Goal: Task Accomplishment & Management: Complete application form

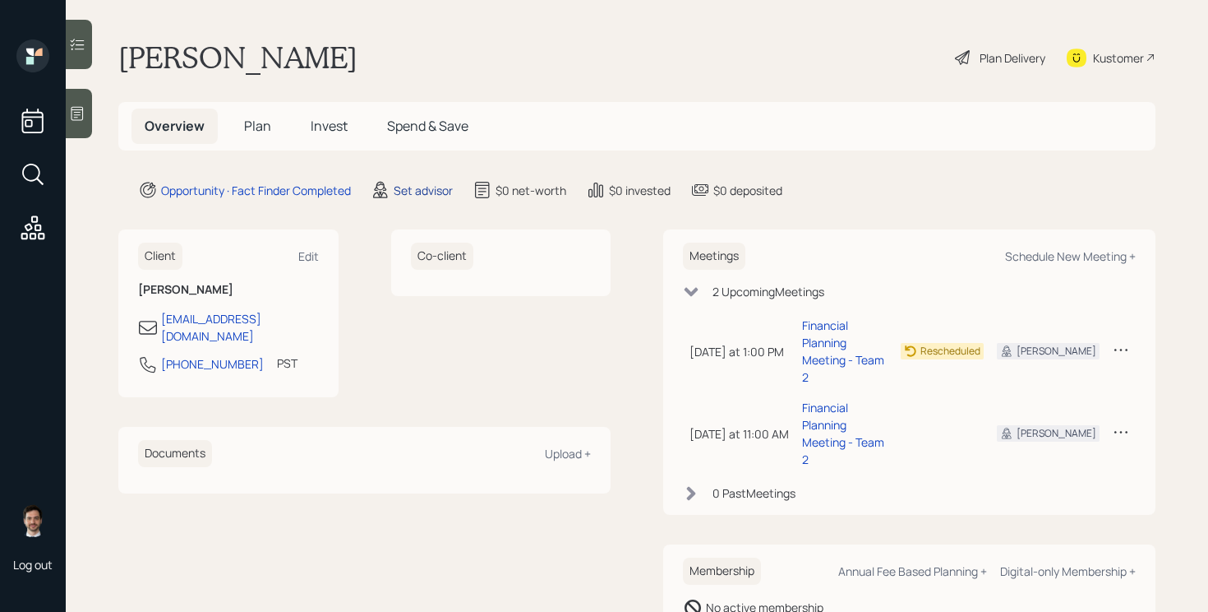
click at [442, 188] on div "Set advisor" at bounding box center [423, 190] width 59 height 17
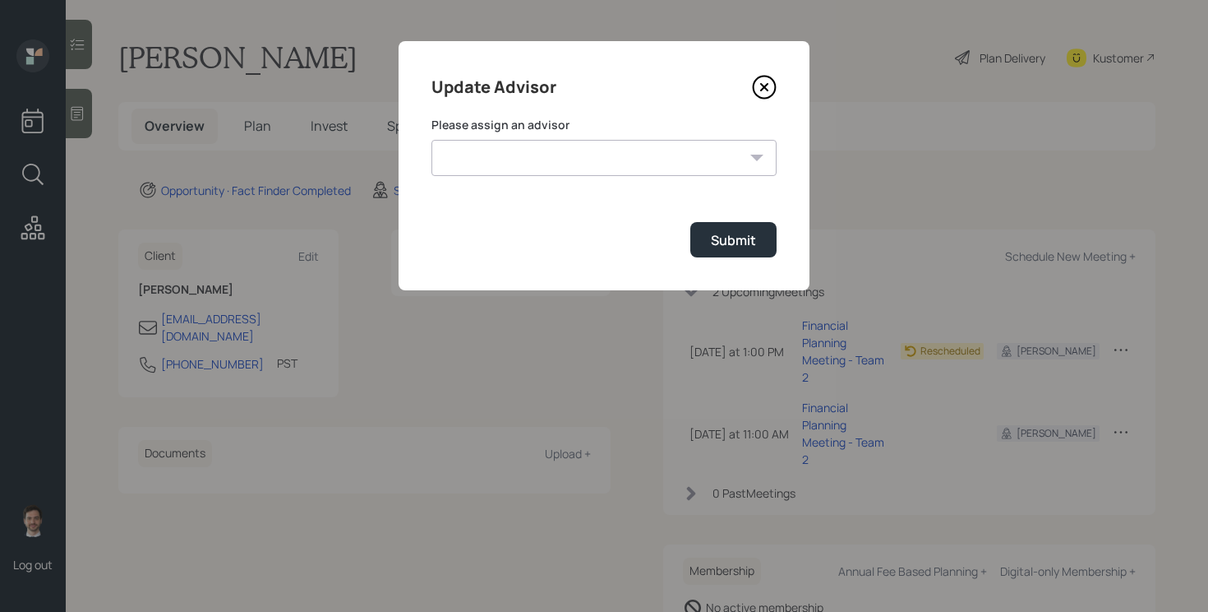
click at [561, 164] on select "[PERSON_NAME] [PERSON_NAME] [PERSON_NAME] End [PERSON_NAME] [PERSON_NAME] [PERS…" at bounding box center [604, 158] width 345 height 36
select select "ef6b64e1-8f62-4a74-b865-a7df4b35b836"
click at [432, 140] on select "[PERSON_NAME] [PERSON_NAME] [PERSON_NAME] End [PERSON_NAME] [PERSON_NAME] [PERS…" at bounding box center [604, 158] width 345 height 36
click at [709, 243] on button "Submit" at bounding box center [734, 239] width 86 height 35
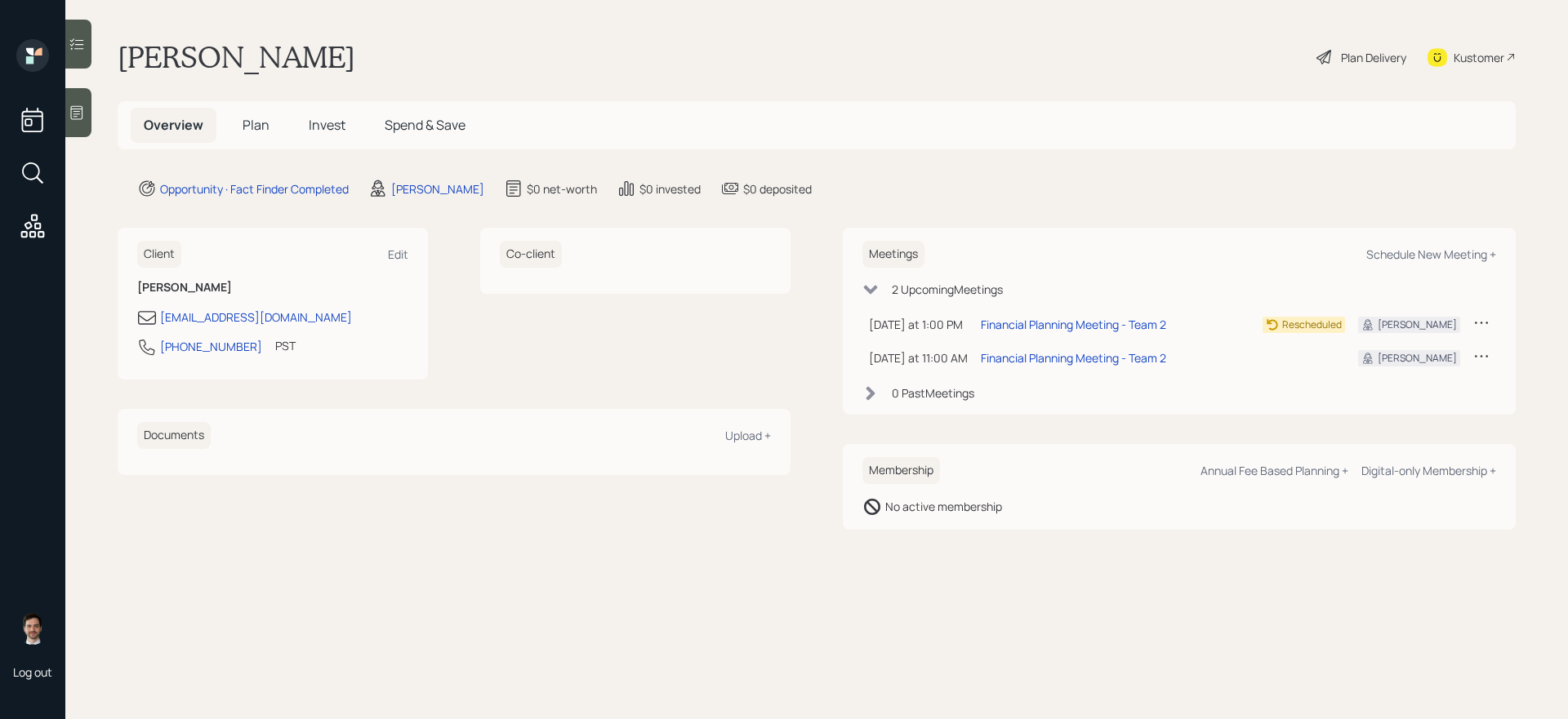
click at [267, 127] on span "Plan" at bounding box center [255, 125] width 27 height 18
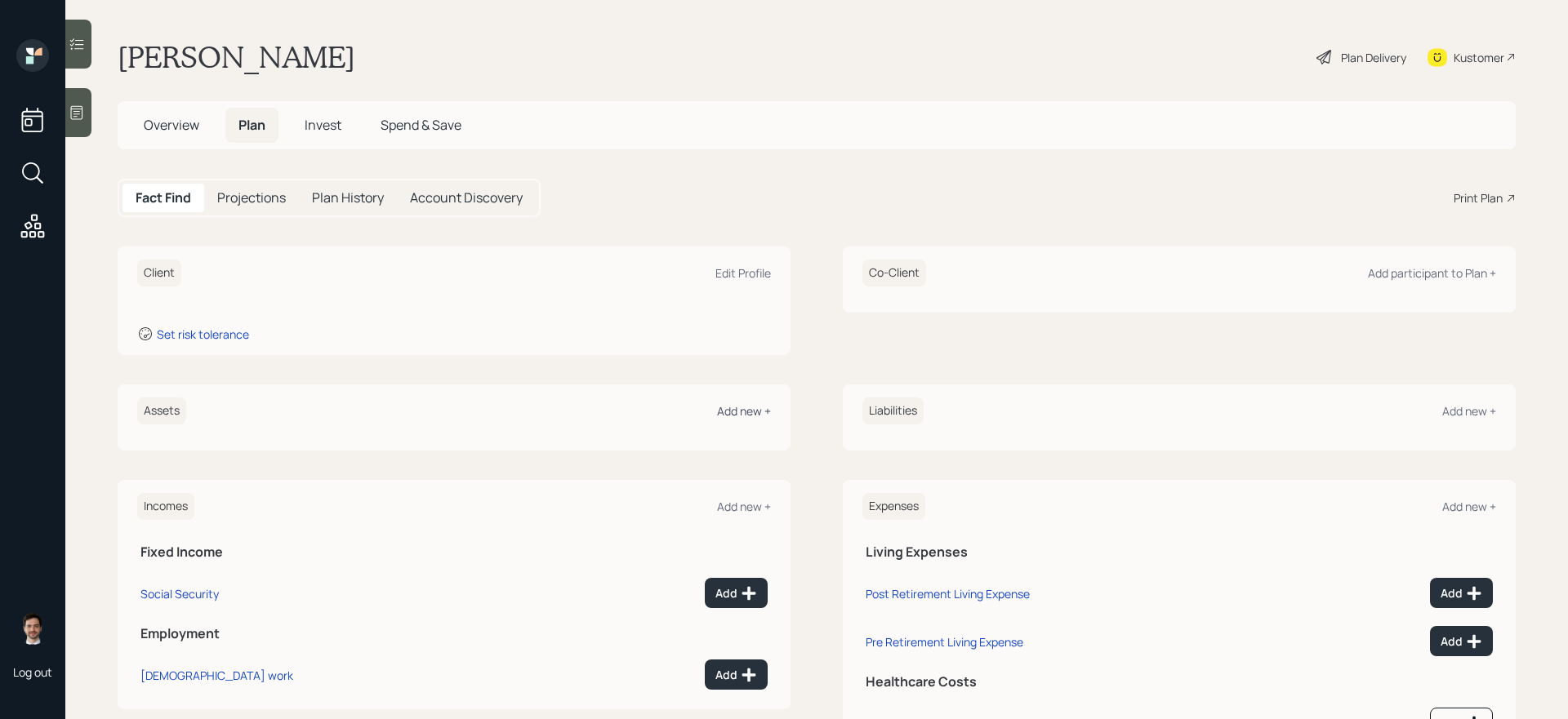
click at [740, 410] on div "Add new +" at bounding box center [744, 411] width 54 height 16
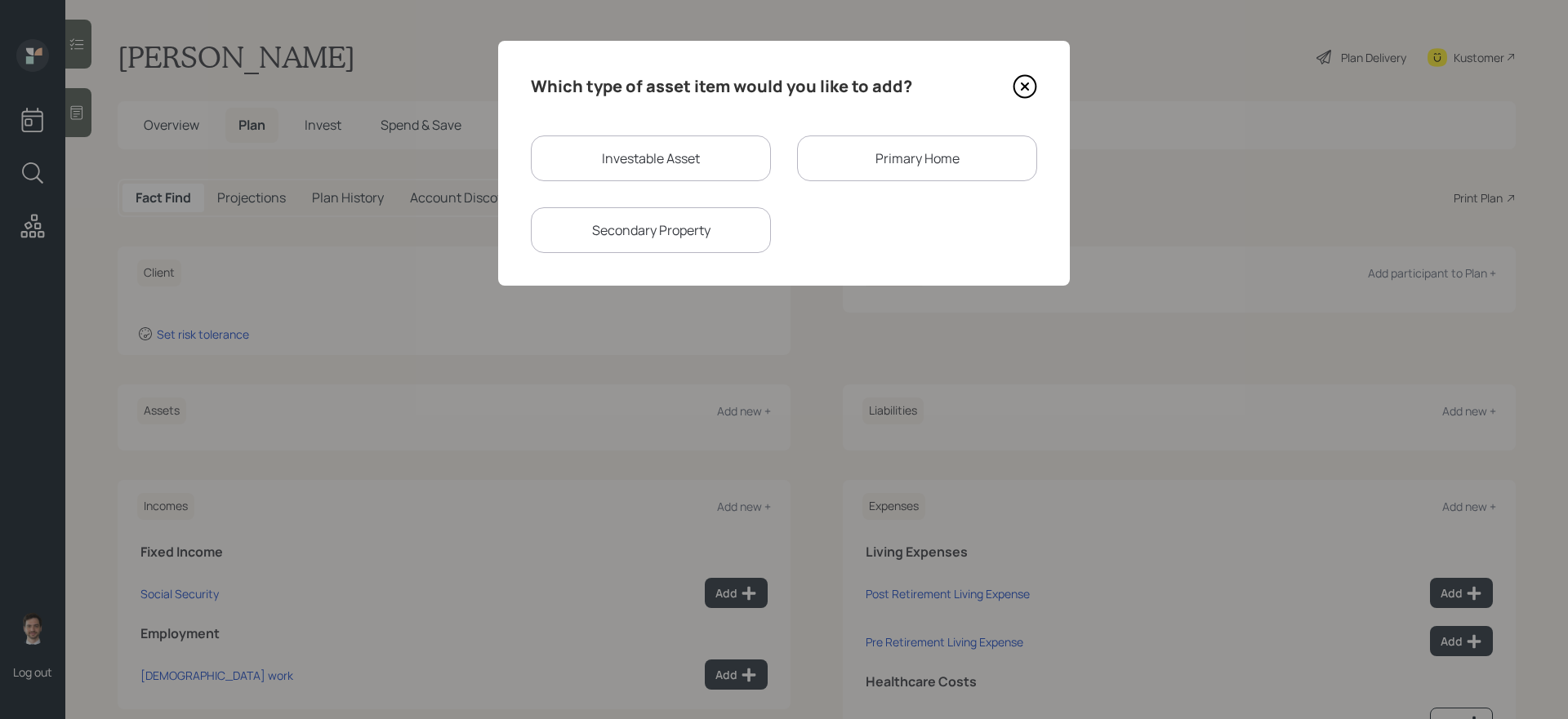
click at [692, 162] on div "Investable Asset" at bounding box center [651, 158] width 240 height 46
select select "taxable"
select select "balanced"
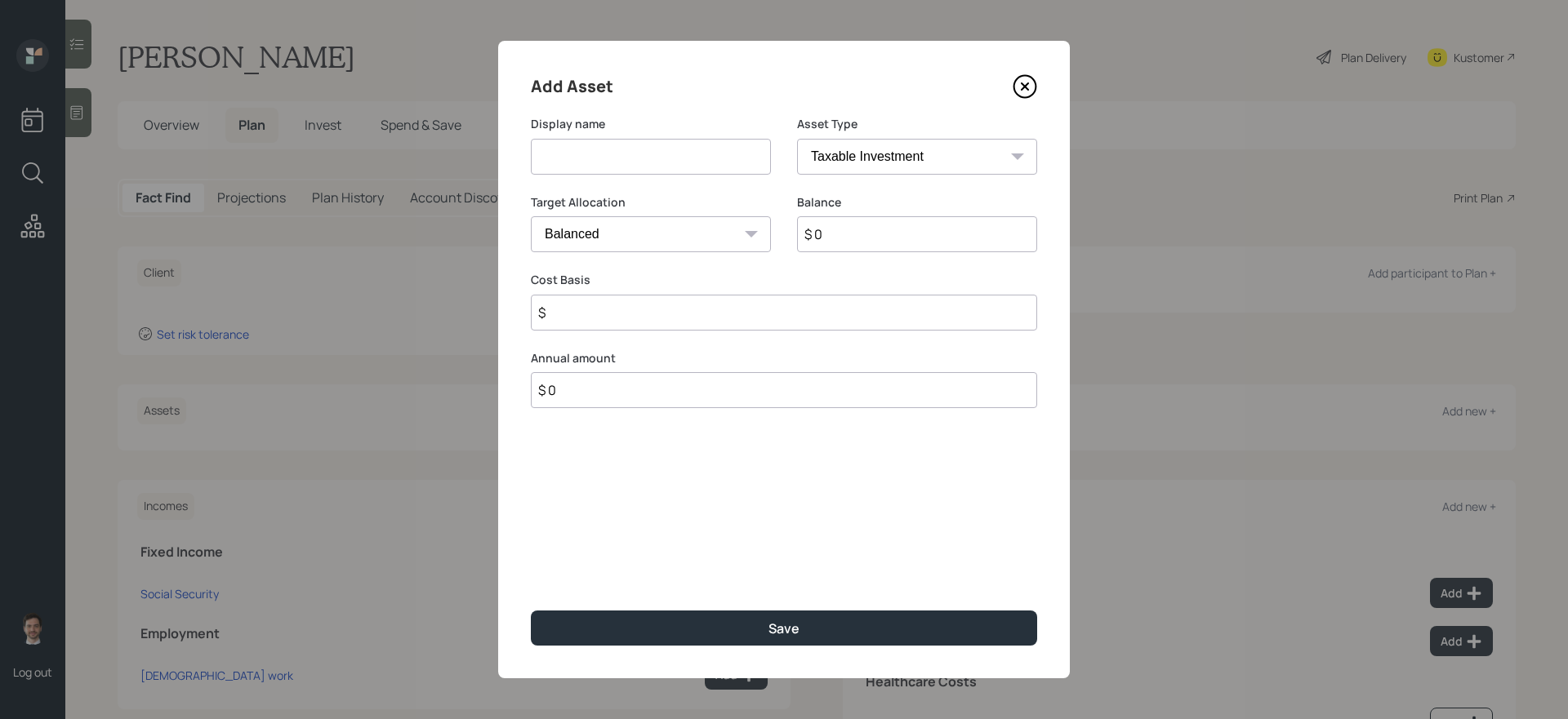
click at [692, 162] on input at bounding box center [651, 157] width 240 height 36
type input "Cash"
select select "emergency_fund"
type input "$ 15,000"
click at [531, 607] on button "Save" at bounding box center [784, 628] width 507 height 35
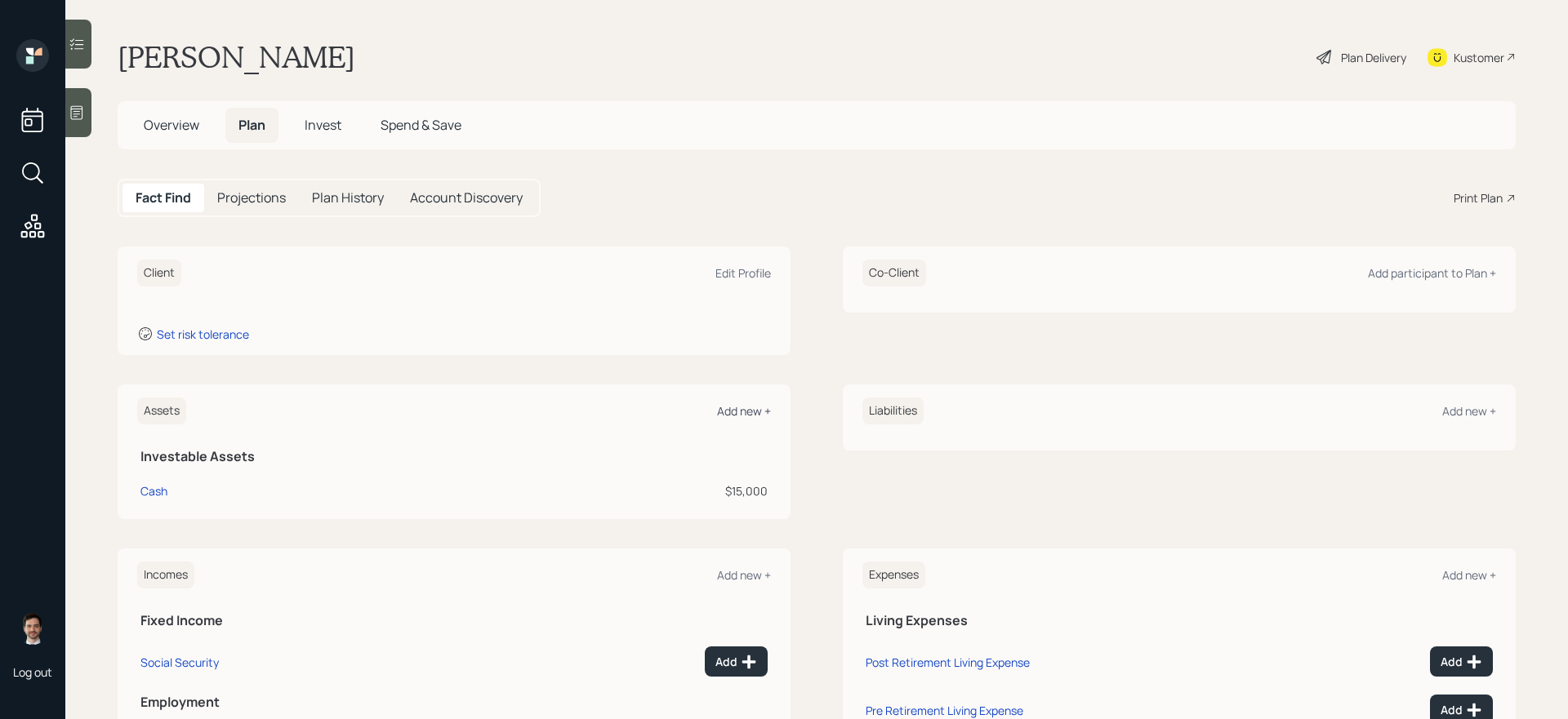
click at [753, 415] on div "Add new +" at bounding box center [744, 411] width 54 height 16
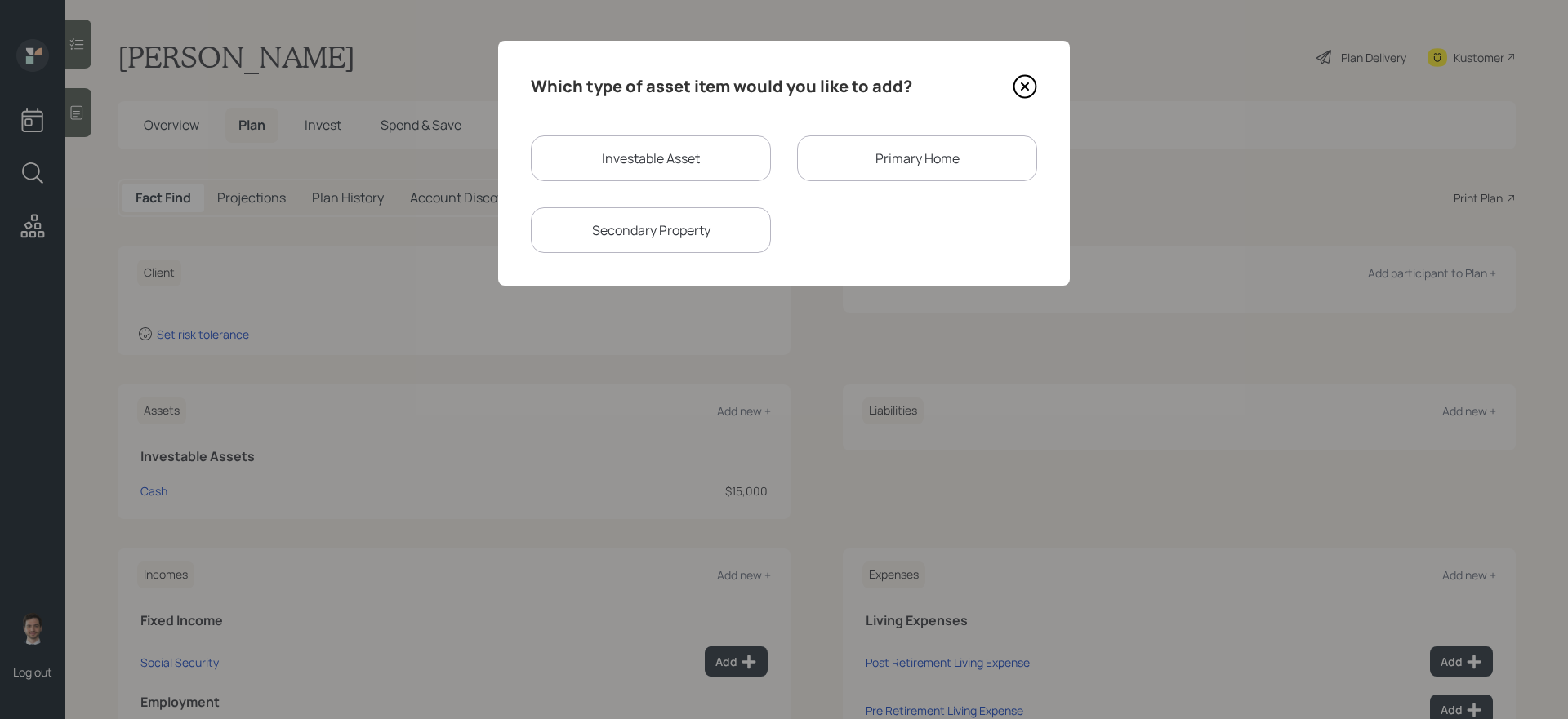
click at [684, 159] on div "Investable Asset" at bounding box center [651, 158] width 240 height 46
select select "taxable"
select select "balanced"
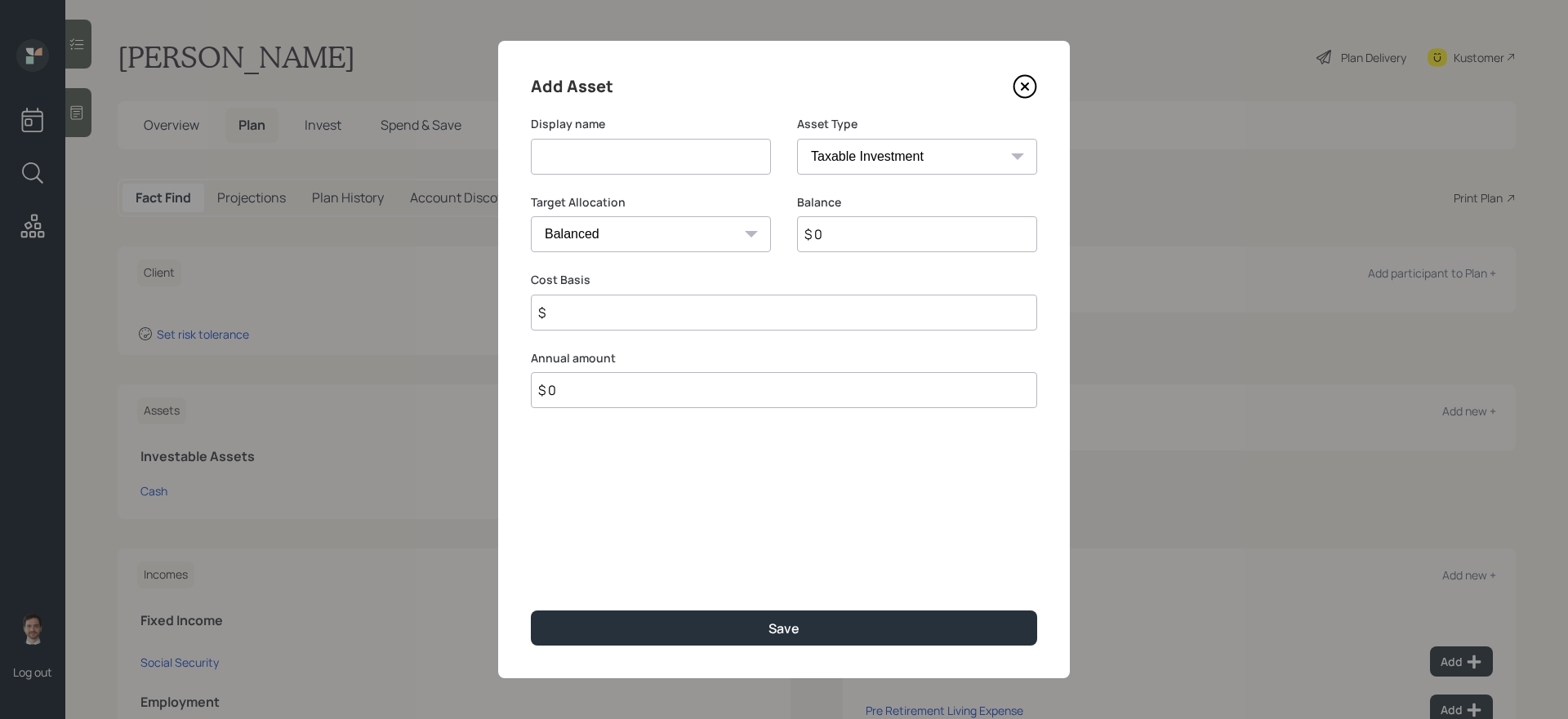
click at [662, 160] on input at bounding box center [651, 157] width 240 height 36
type input "401a & 457"
select select "company_sponsored"
type input "$ 500,000"
type input "0"
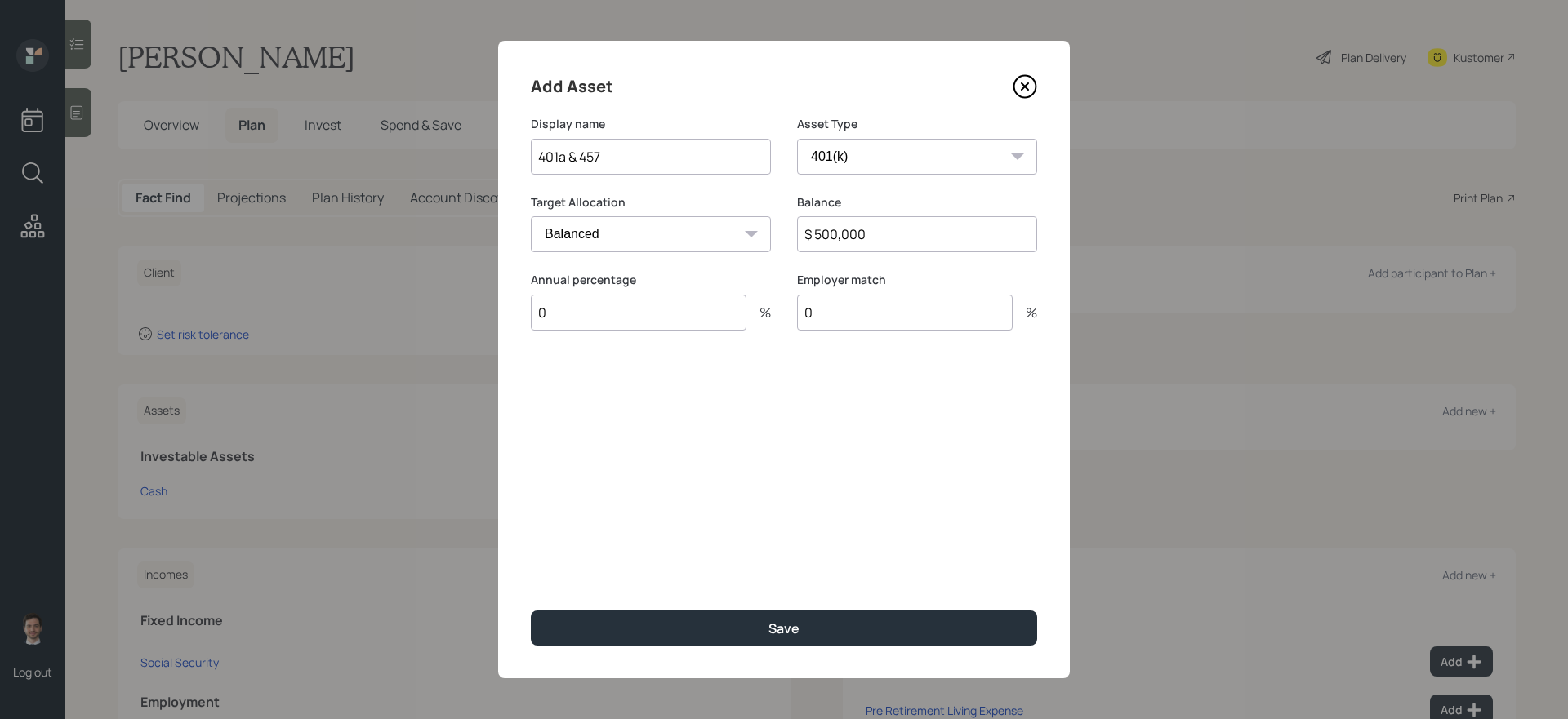
type input "0"
click at [531, 607] on button "Save" at bounding box center [784, 628] width 507 height 35
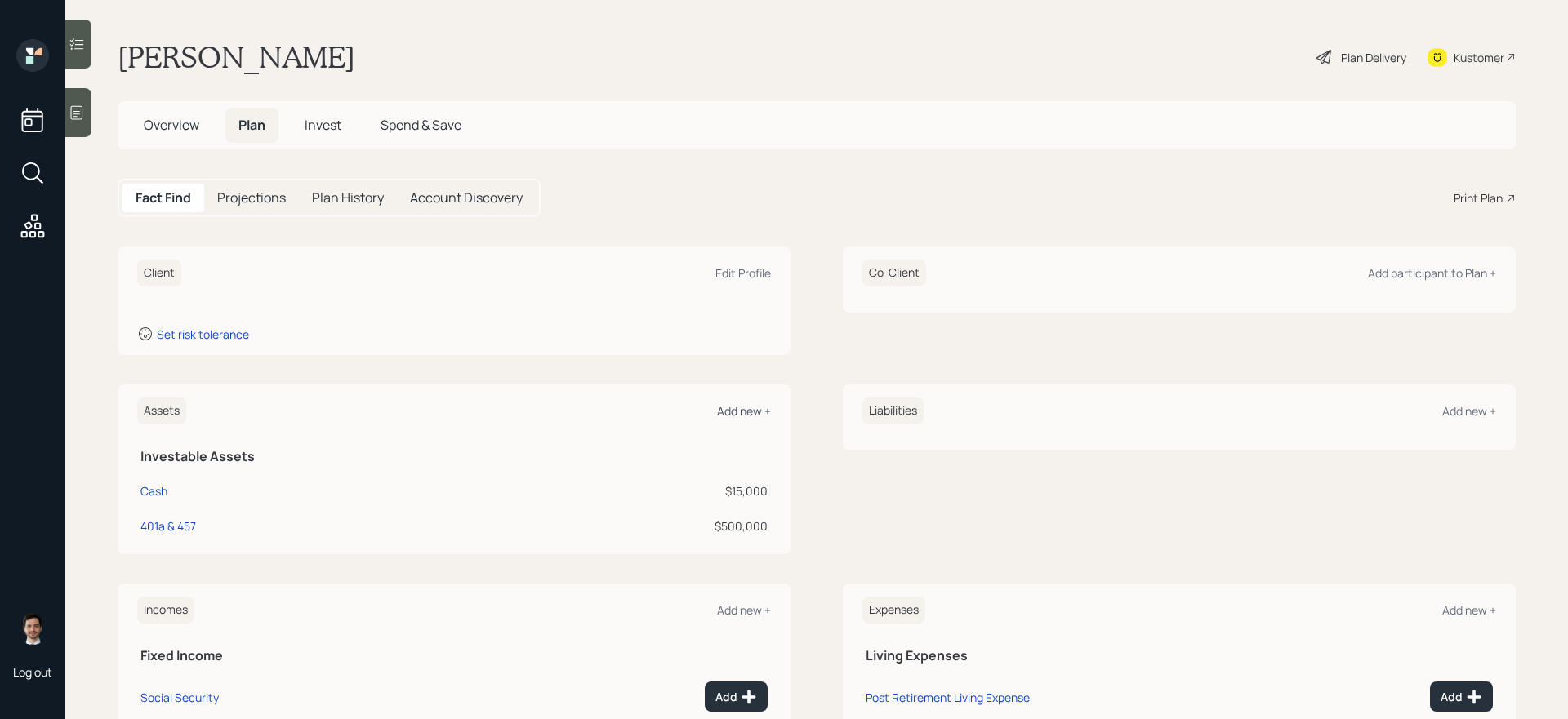
click at [739, 407] on div "Add new +" at bounding box center [744, 411] width 54 height 16
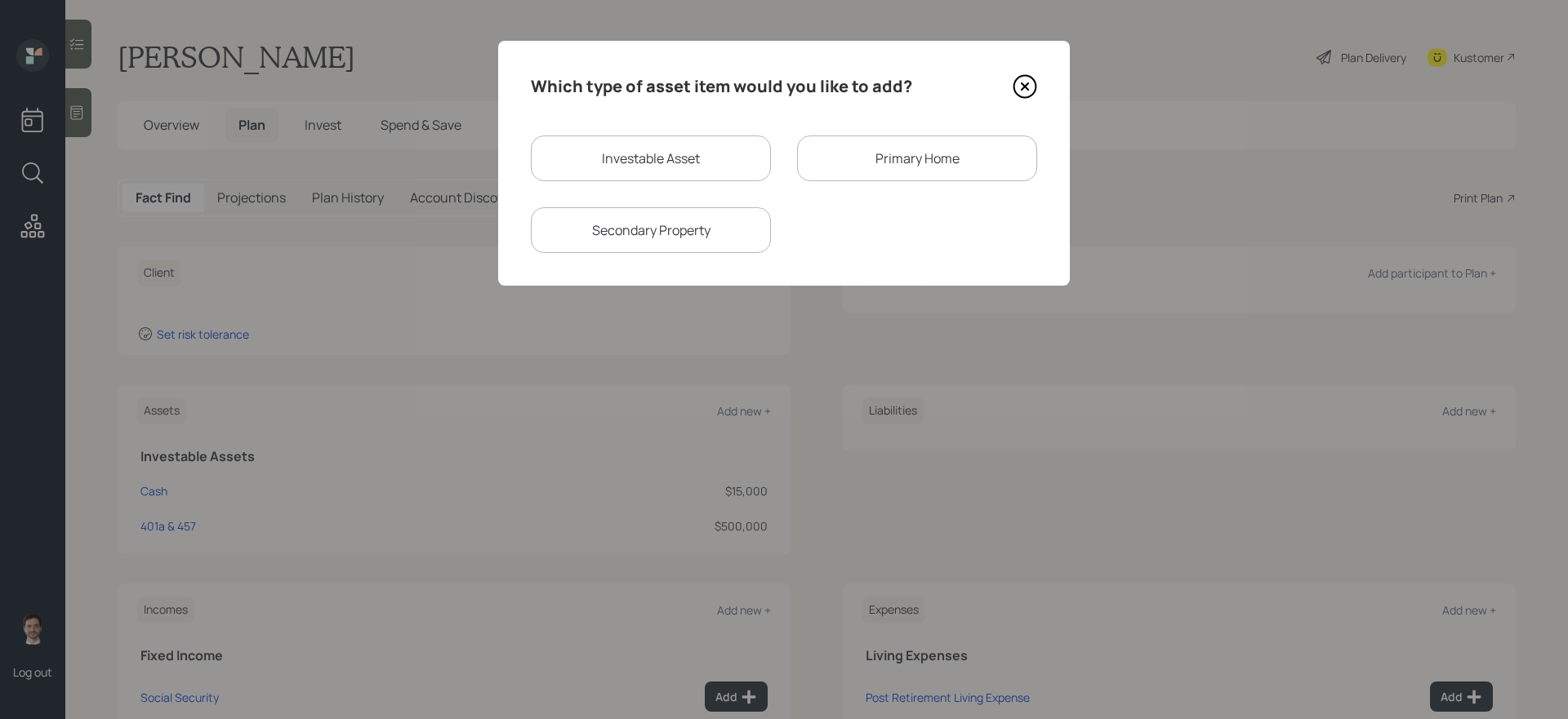
click at [879, 150] on div "Primary Home" at bounding box center [917, 158] width 240 height 46
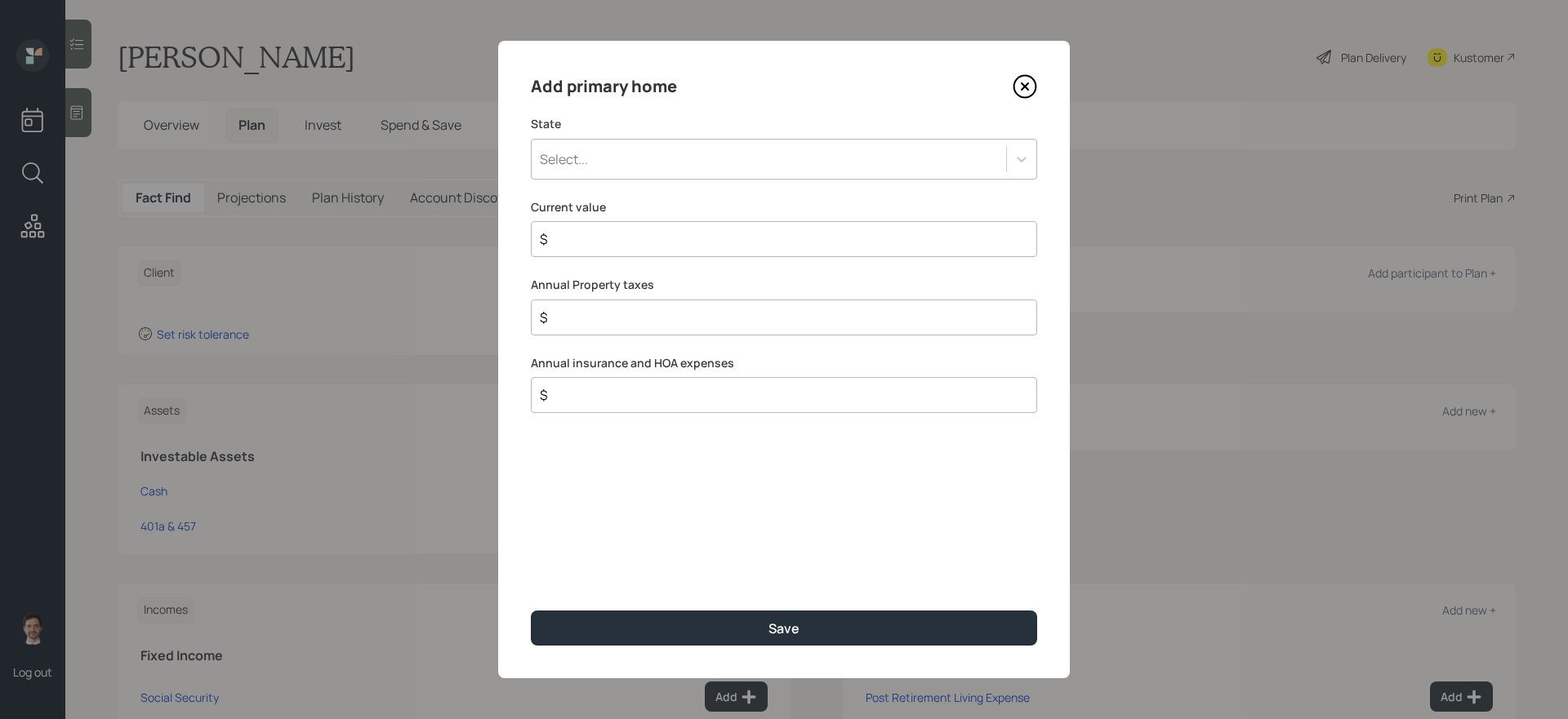
click at [774, 154] on div "Select..." at bounding box center [769, 159] width 475 height 28
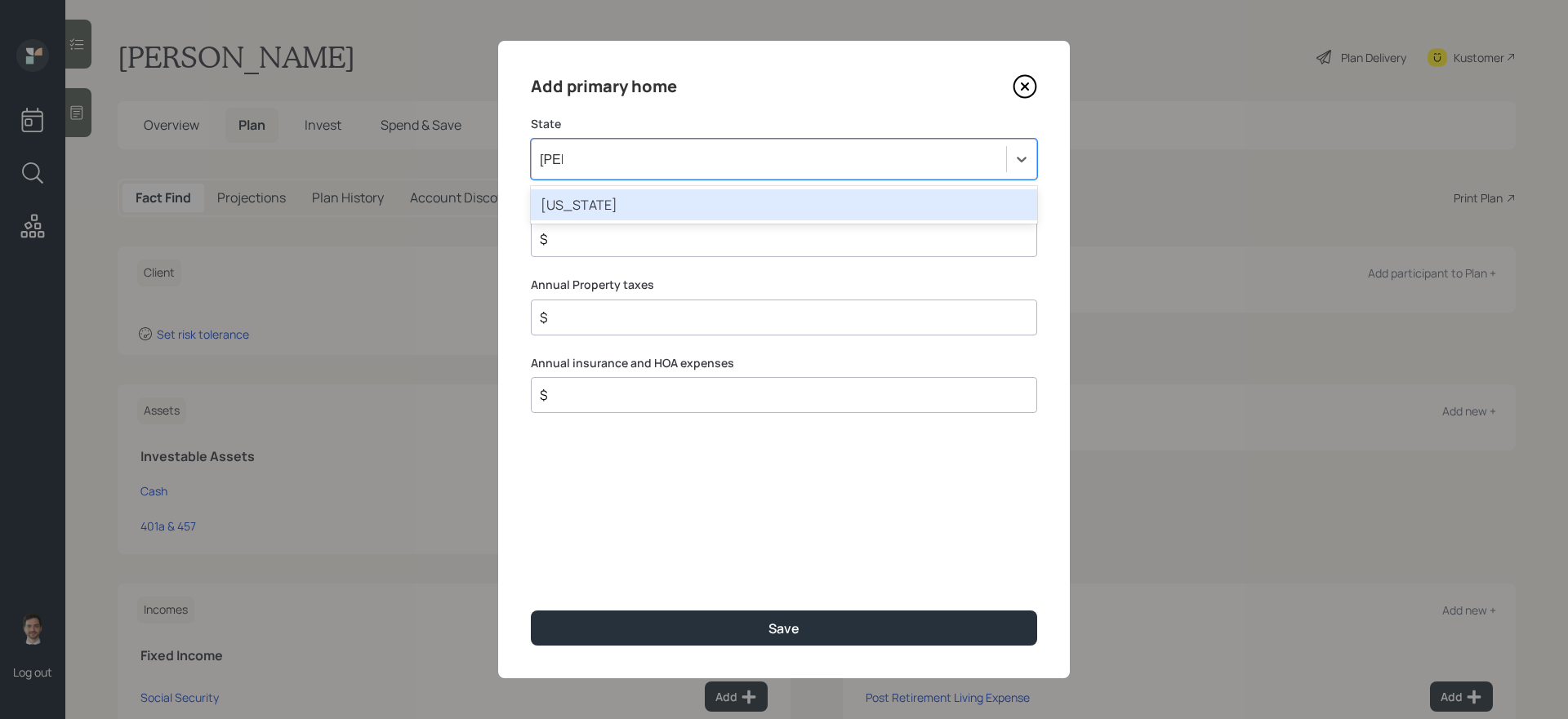
type input "nevad"
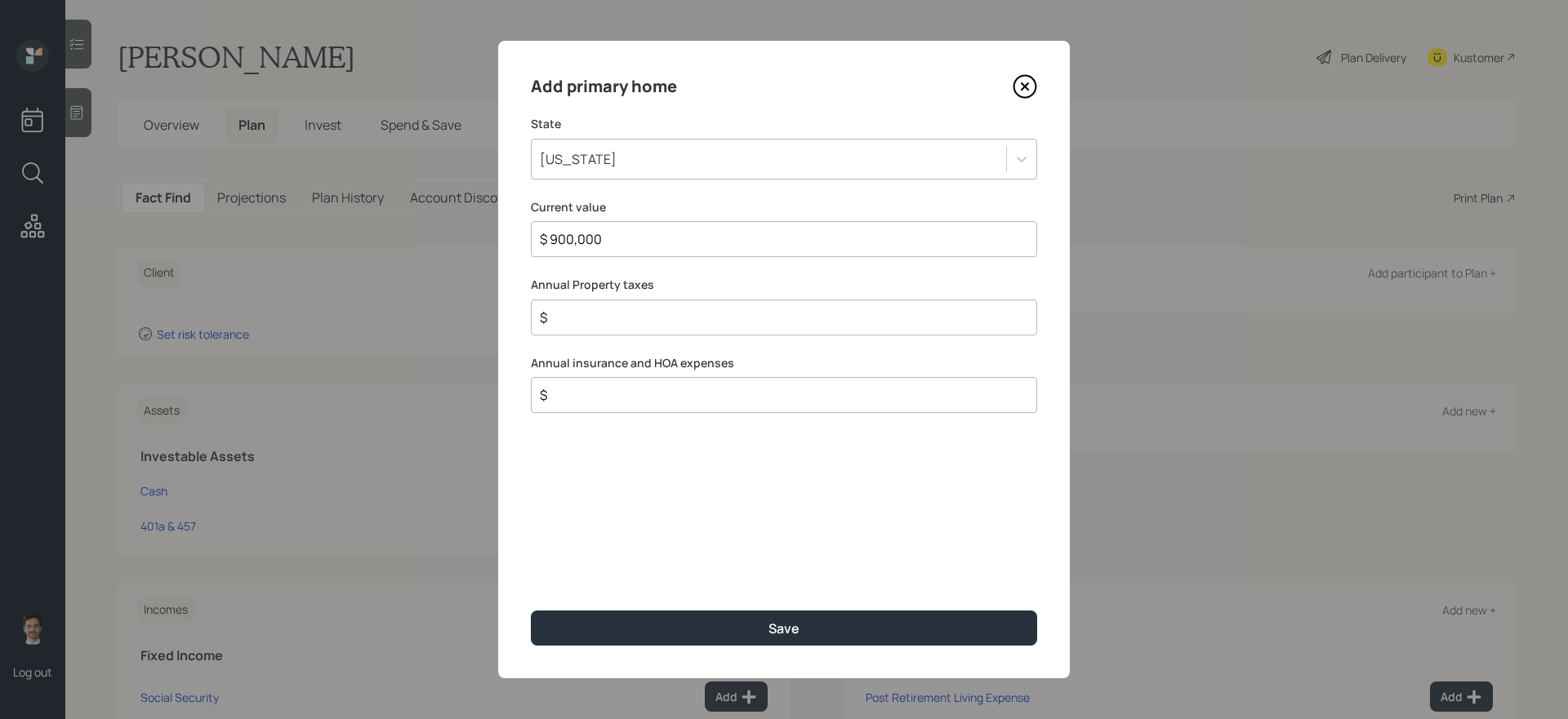
type input "$ 900,000"
click at [531, 607] on button "Save" at bounding box center [784, 628] width 507 height 35
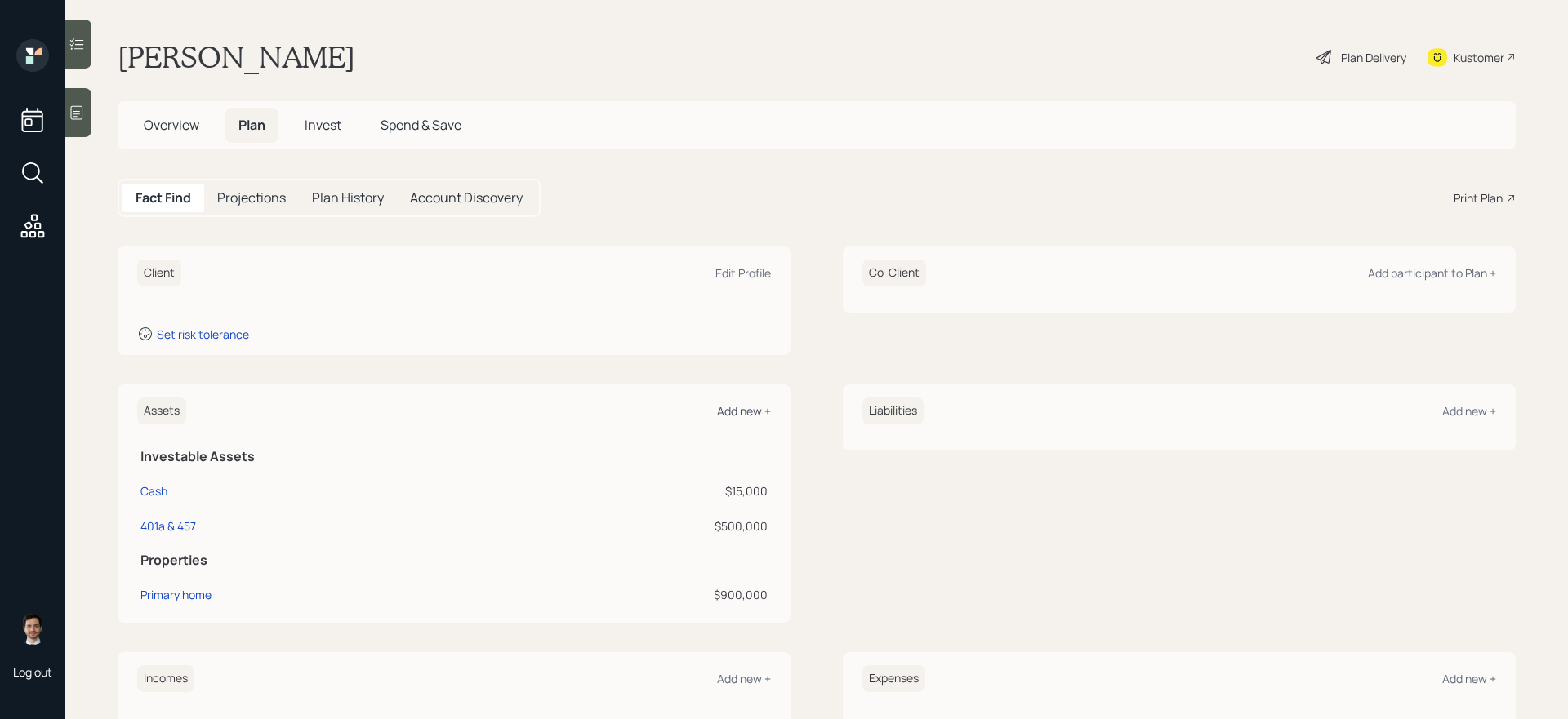
click at [741, 417] on div "Add new +" at bounding box center [744, 411] width 54 height 16
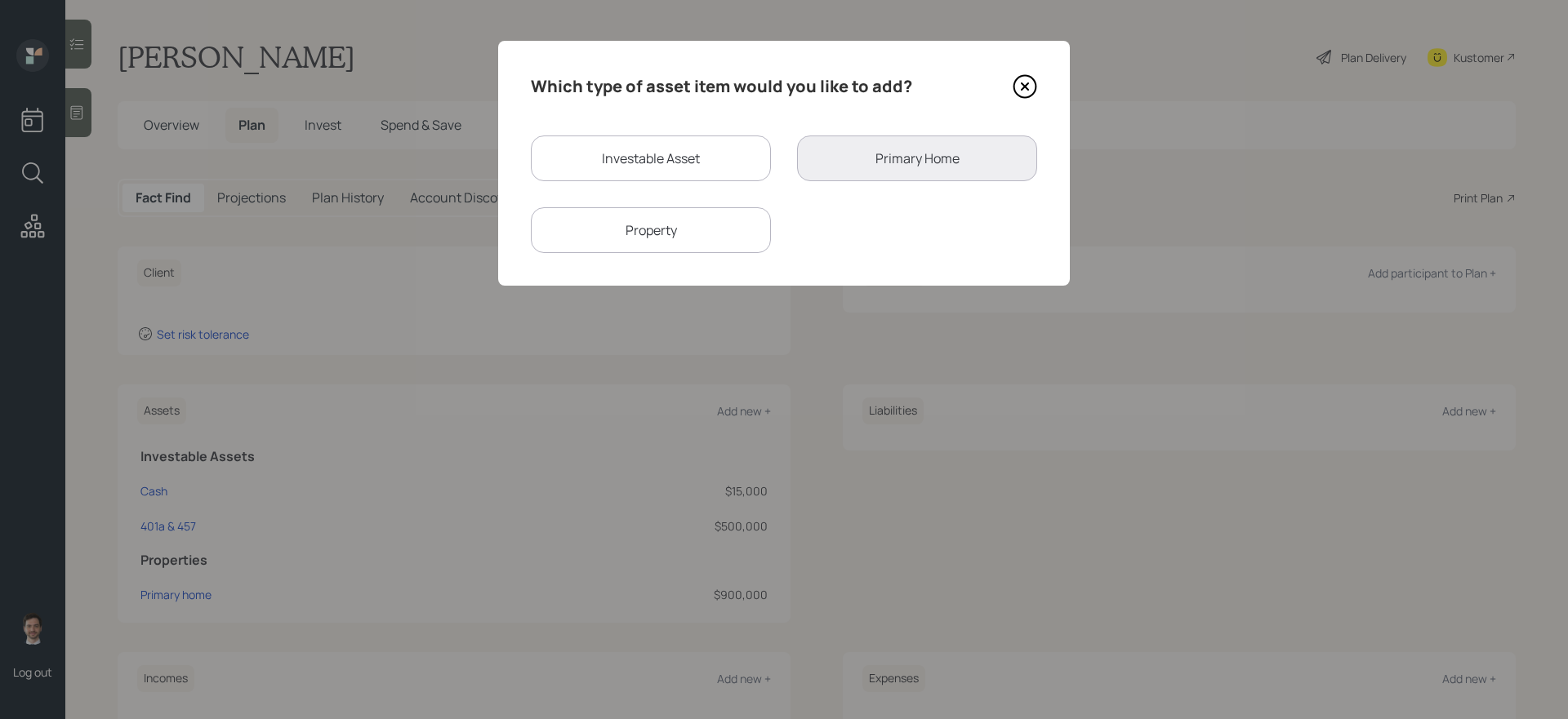
click at [681, 231] on div "Property" at bounding box center [651, 230] width 240 height 46
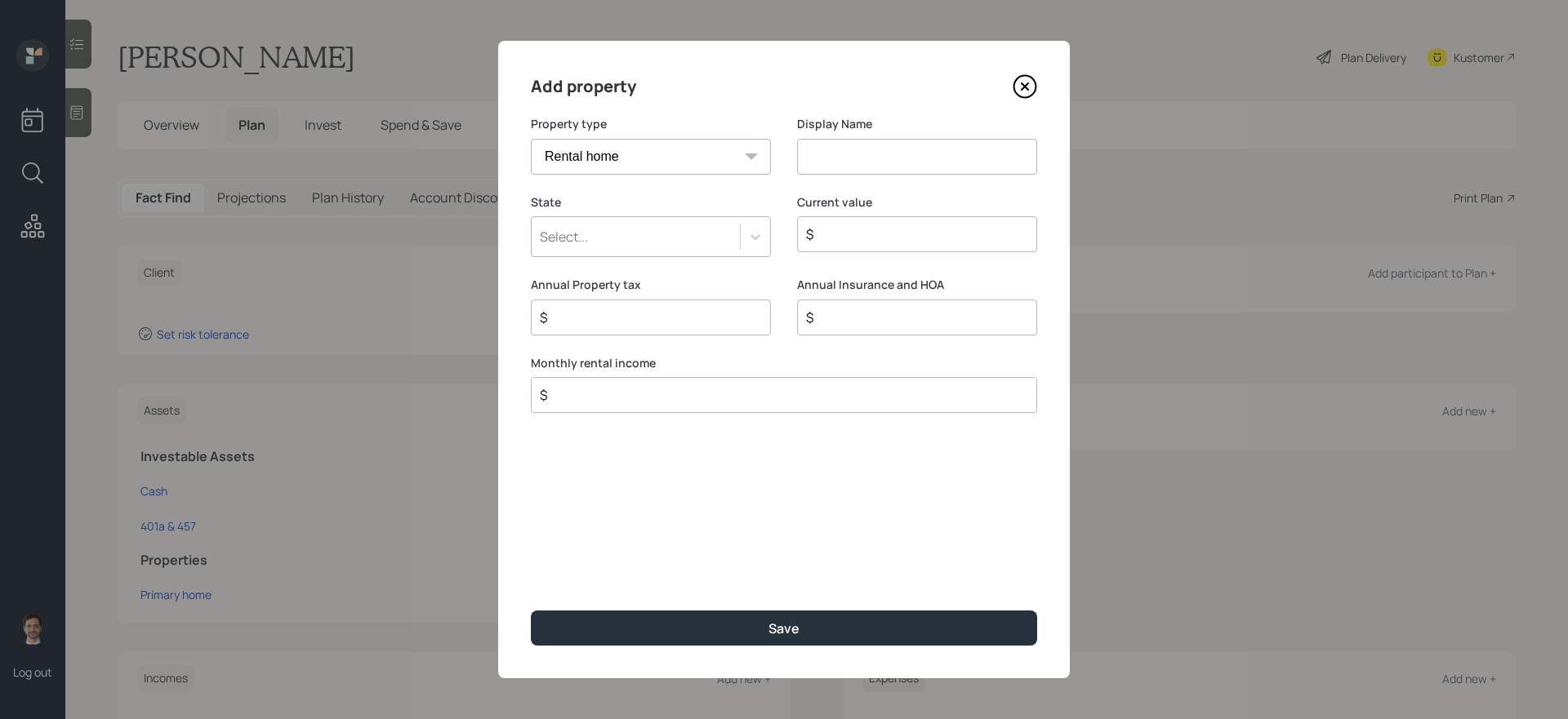
click at [706, 147] on select "Vacation home Rental home" at bounding box center [651, 157] width 240 height 36
select select "vacation_property"
click at [531, 139] on select "Vacation home Rental home" at bounding box center [651, 157] width 240 height 36
click at [830, 153] on input at bounding box center [917, 157] width 240 height 36
type input "Home"
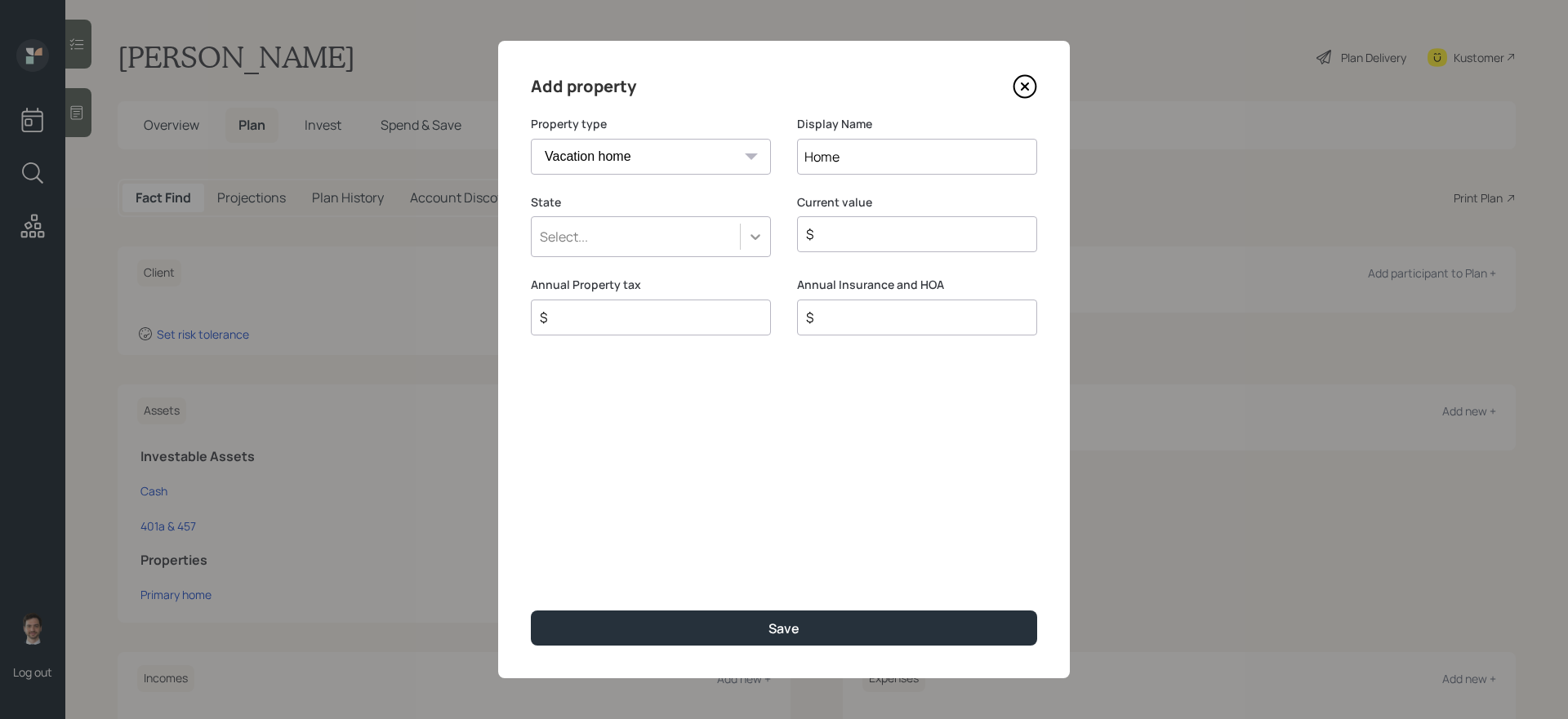
click at [760, 241] on icon at bounding box center [755, 236] width 16 height 16
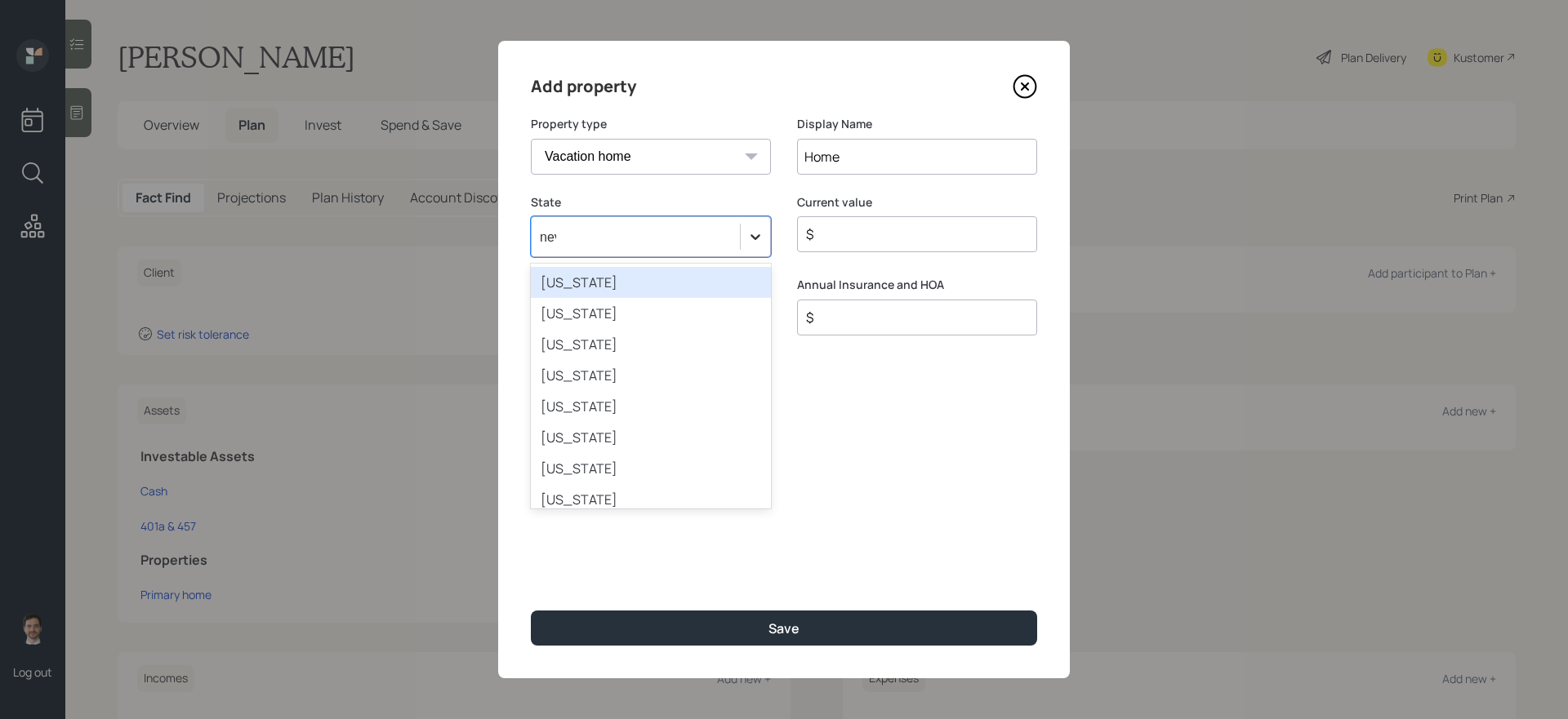
type input "nev"
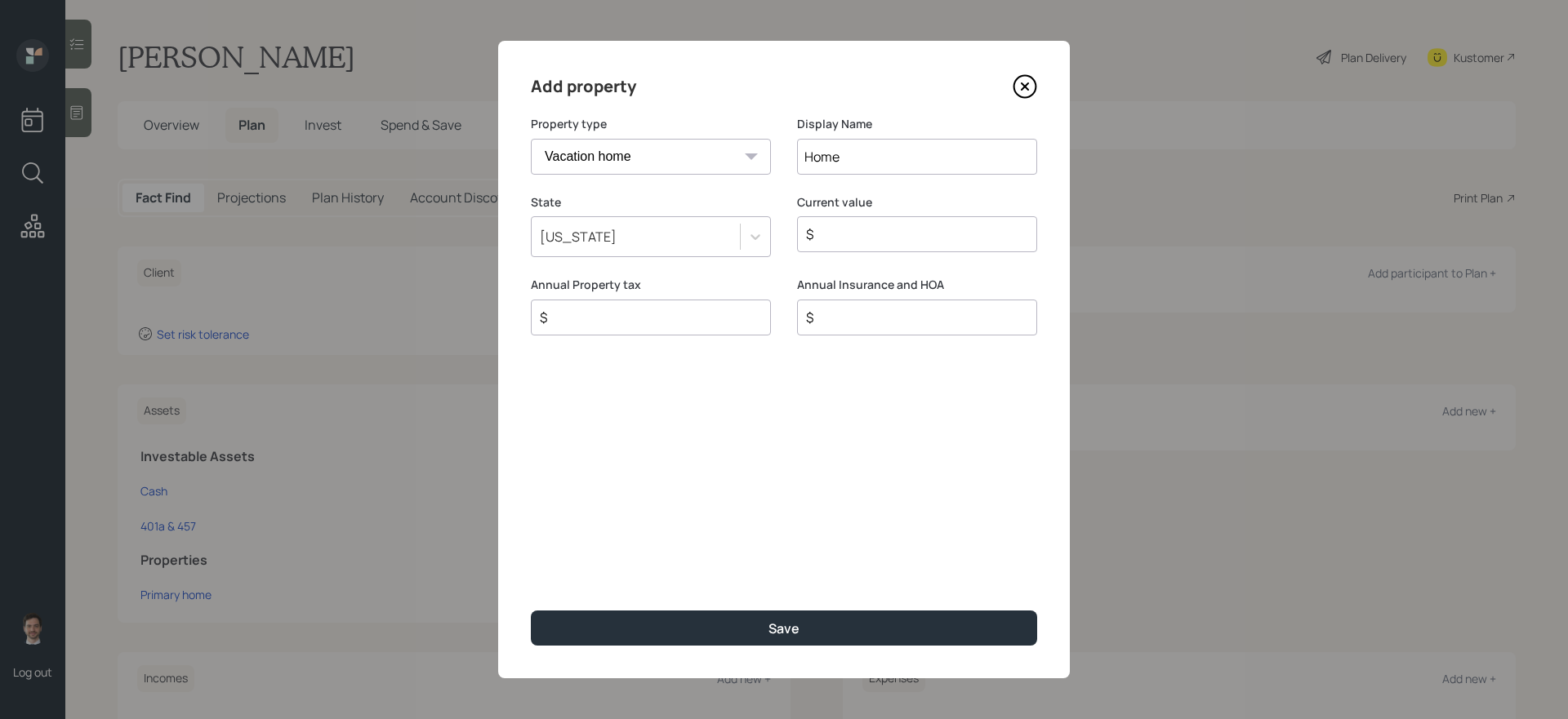
click at [948, 235] on input "$" at bounding box center [911, 234] width 213 height 20
type input "$ 1,300,000"
click at [531, 607] on button "Save" at bounding box center [784, 628] width 507 height 35
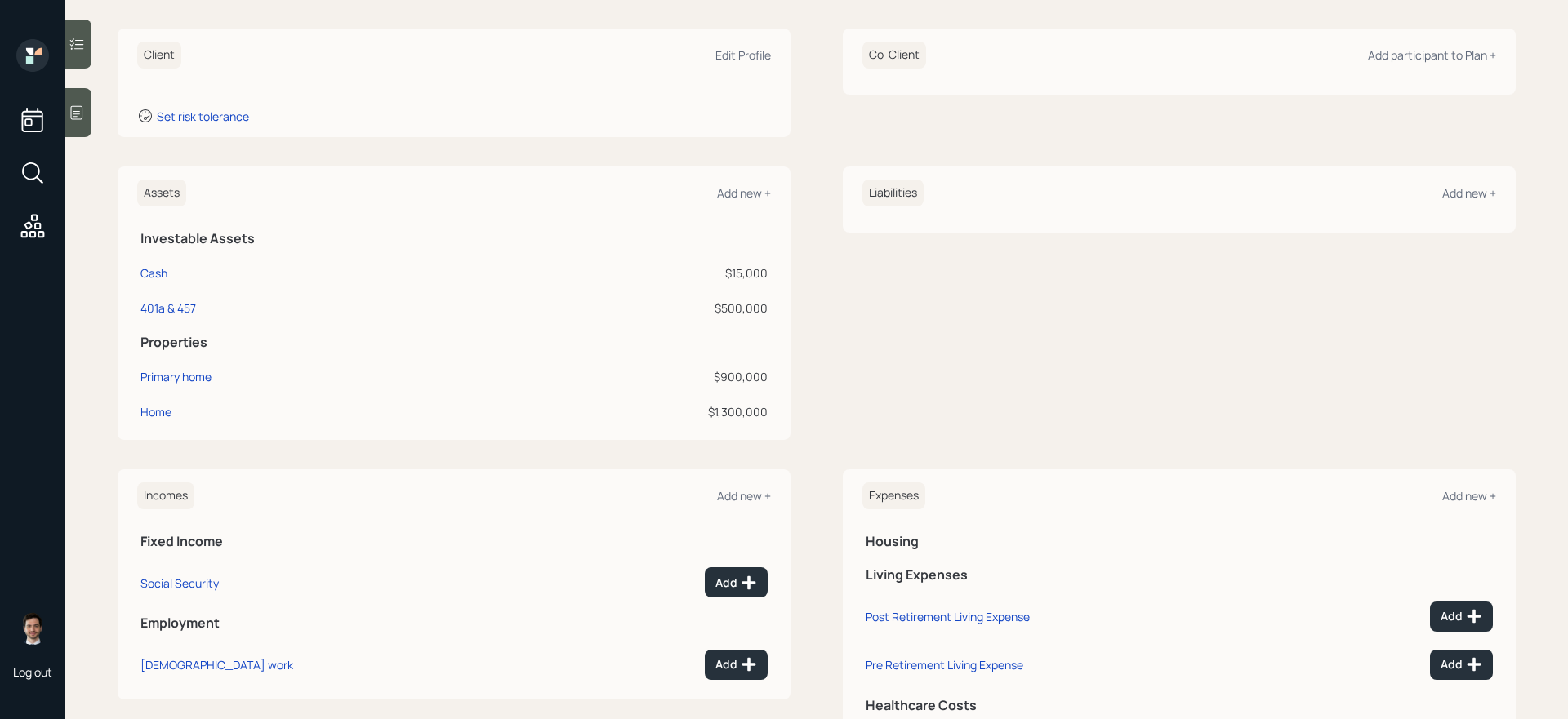
scroll to position [221, 0]
click at [783, 577] on div "Incomes Add new + Fixed Income Social Security Add Employment [DEMOGRAPHIC_DATA…" at bounding box center [453, 580] width 673 height 229
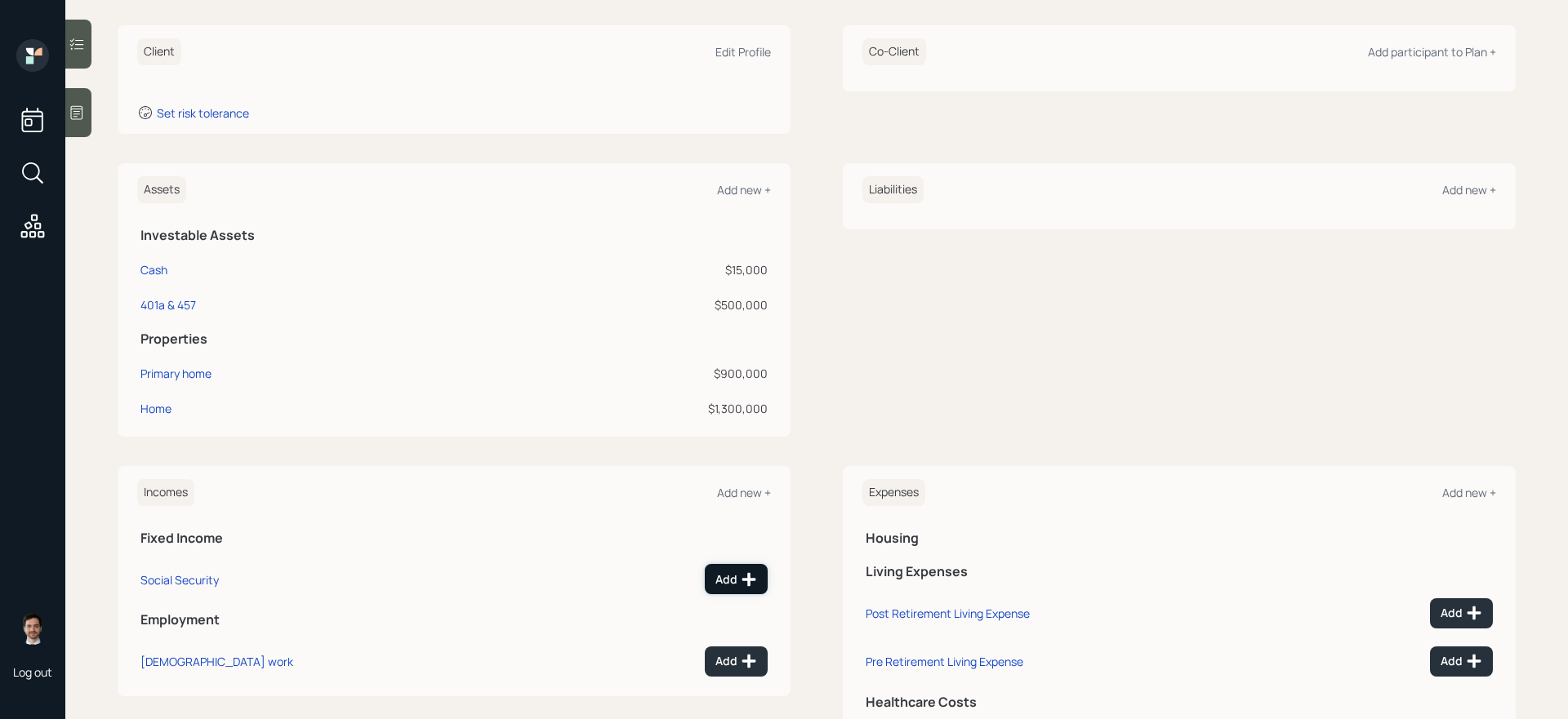
click at [725, 578] on div "Add" at bounding box center [736, 579] width 42 height 16
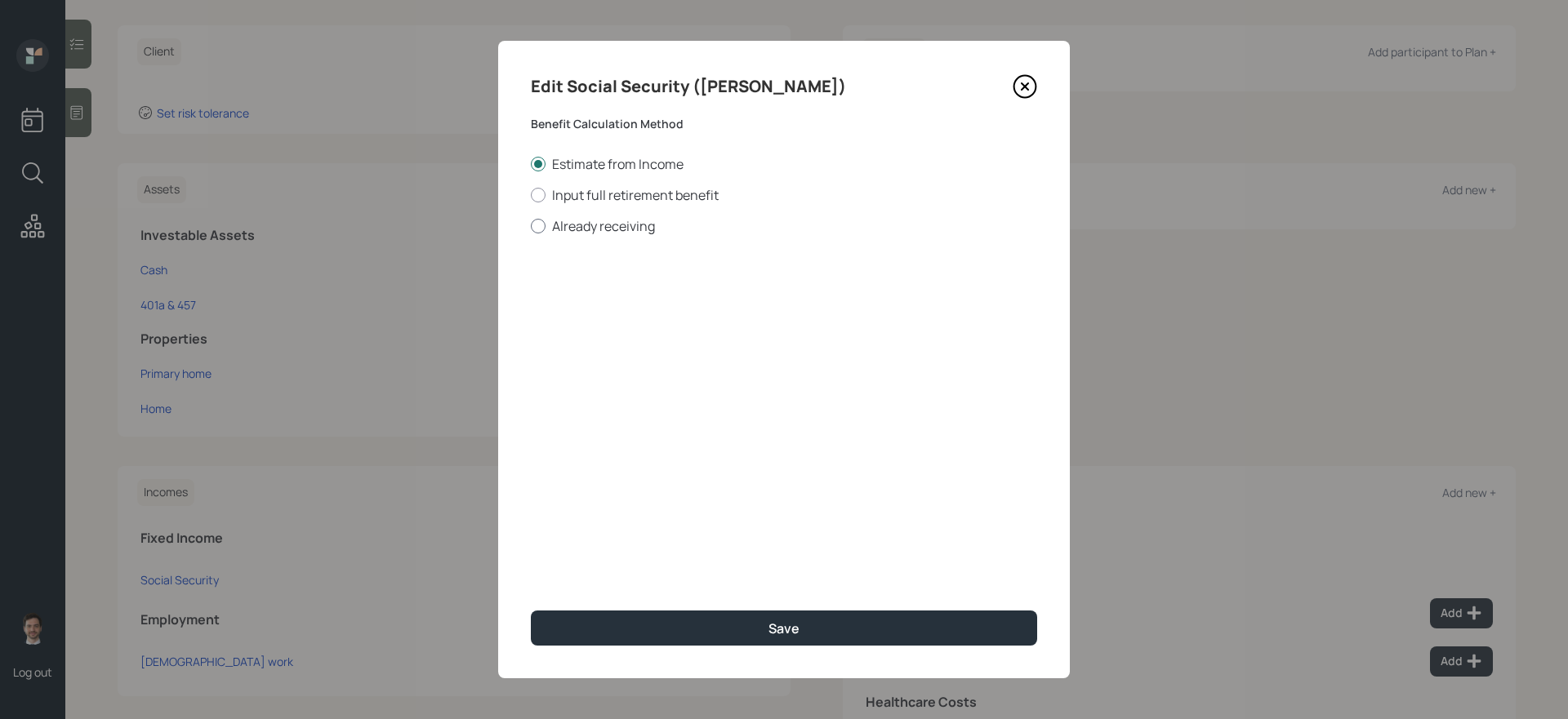
click at [618, 222] on label "Already receiving" at bounding box center [784, 226] width 507 height 18
click at [531, 225] on input "Already receiving" at bounding box center [531, 225] width 1 height 1
radio input "true"
click at [698, 288] on input "$" at bounding box center [784, 295] width 507 height 36
type input "$ 916"
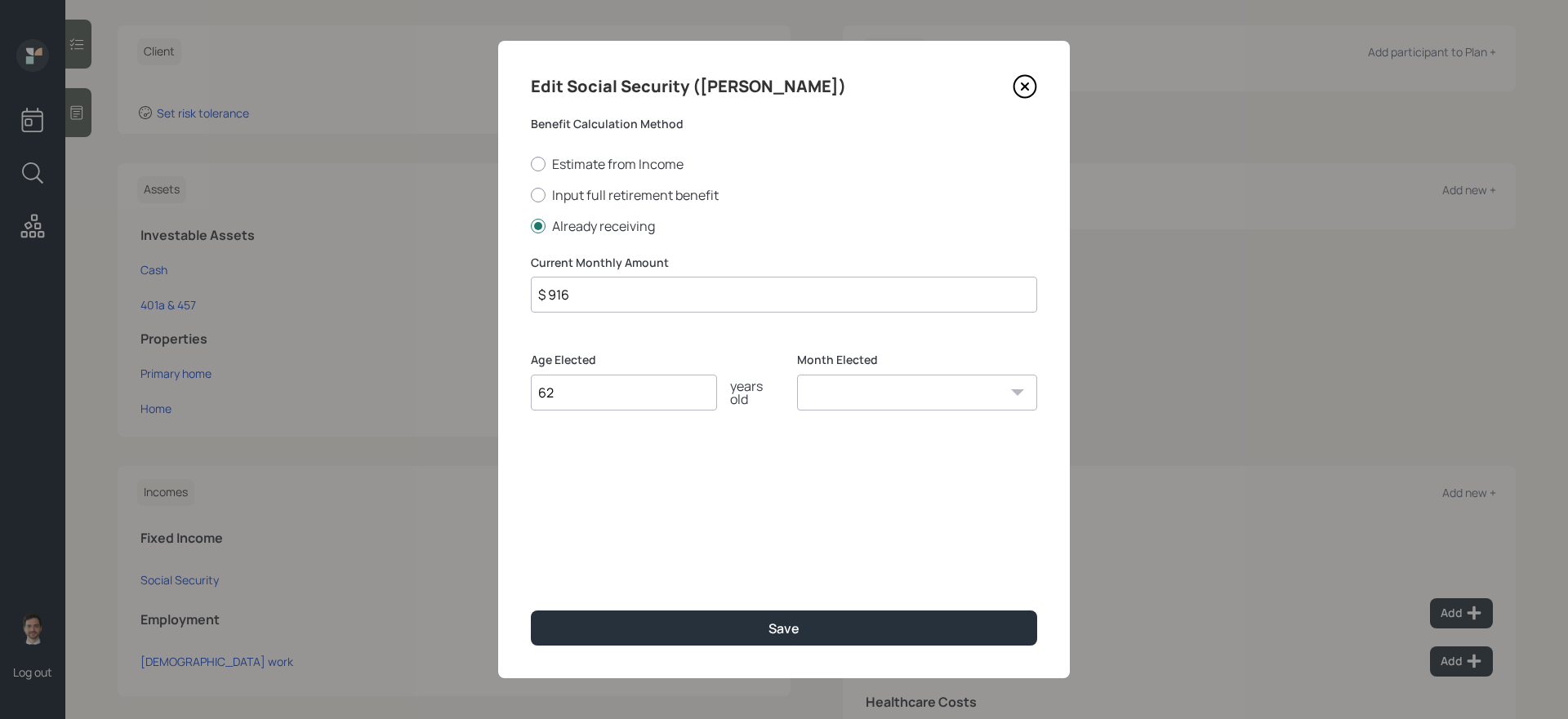
type input "62"
click at [531, 607] on button "Save" at bounding box center [784, 628] width 507 height 35
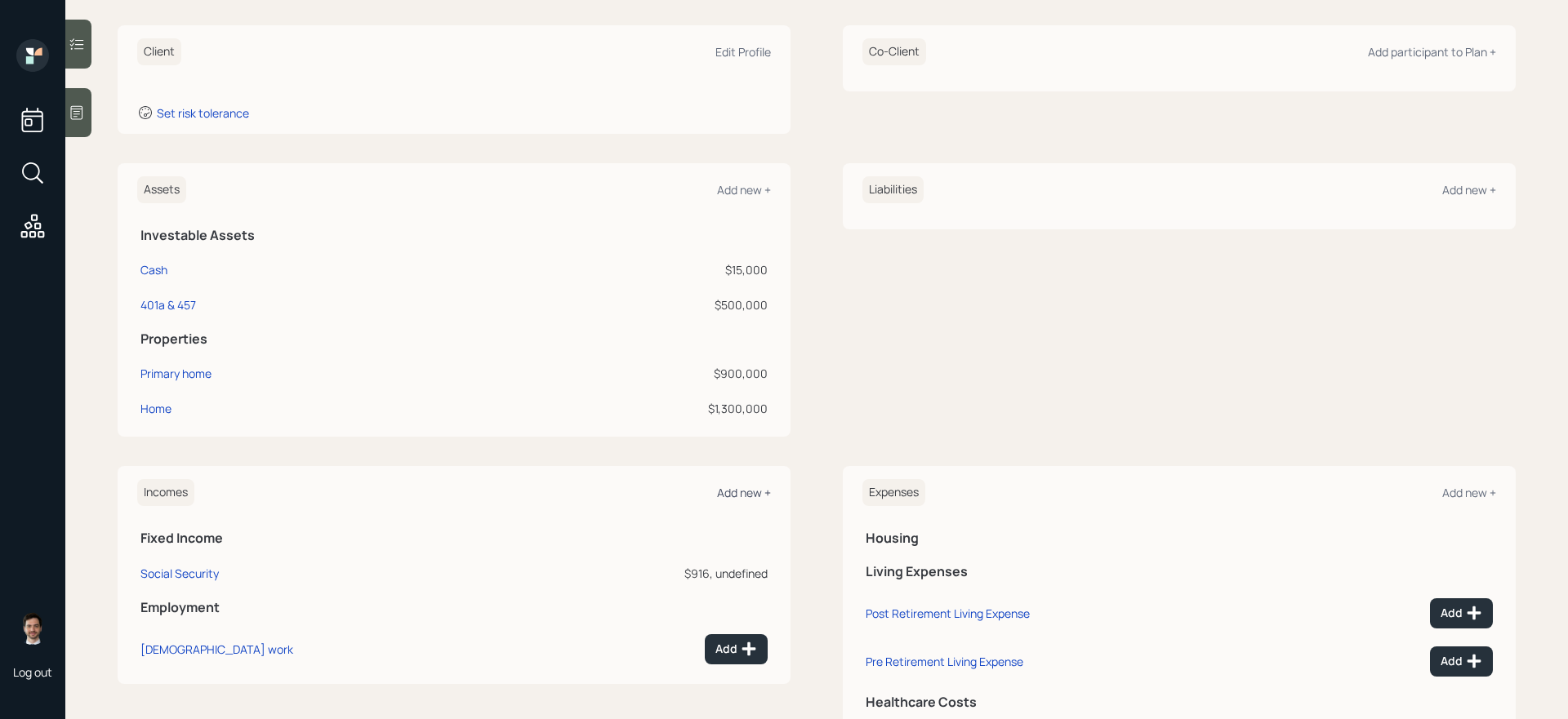
click at [750, 492] on div "Add new +" at bounding box center [744, 493] width 54 height 16
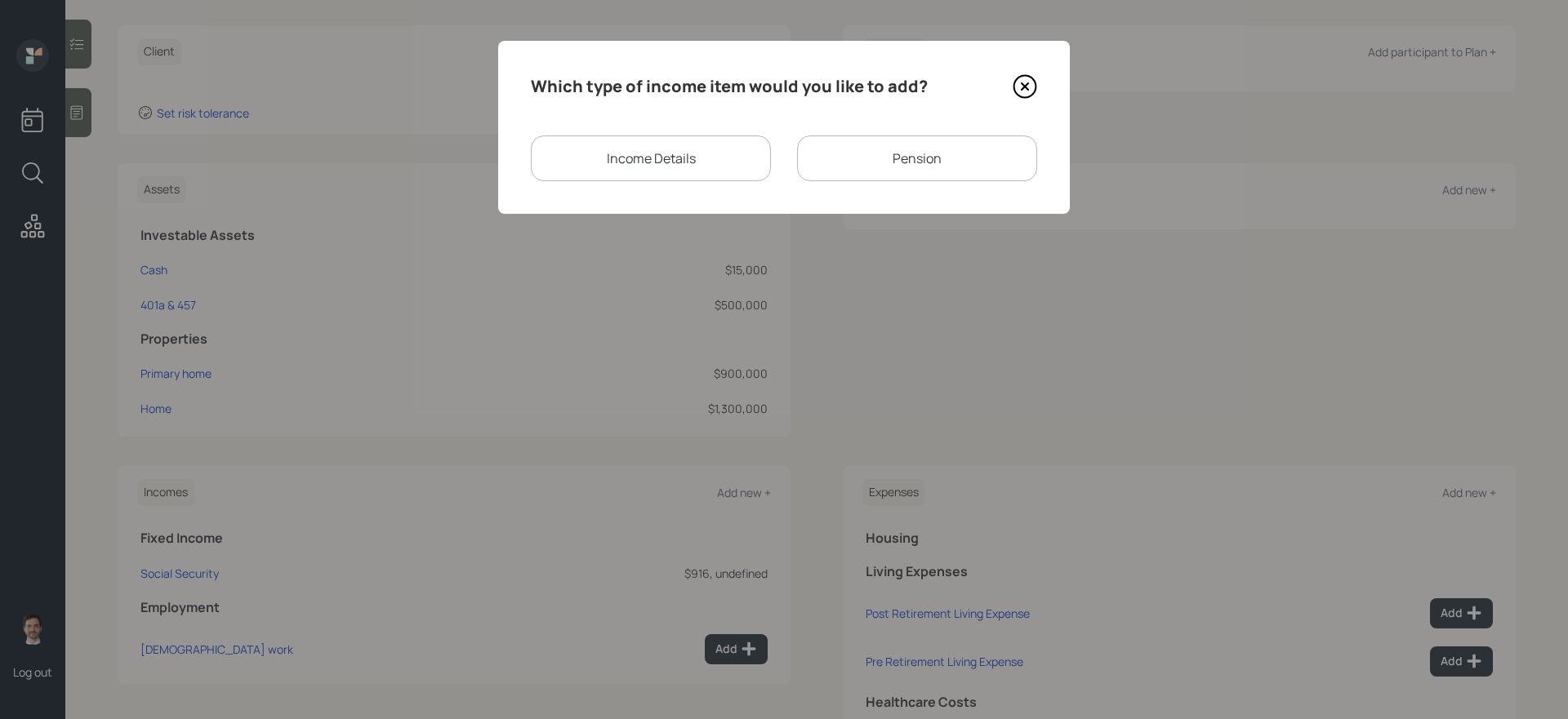
click at [928, 186] on div "Which type of income item would you like to add? Income Details Pension" at bounding box center [783, 127] width 571 height 173
click at [899, 158] on div "Pension" at bounding box center [917, 158] width 240 height 46
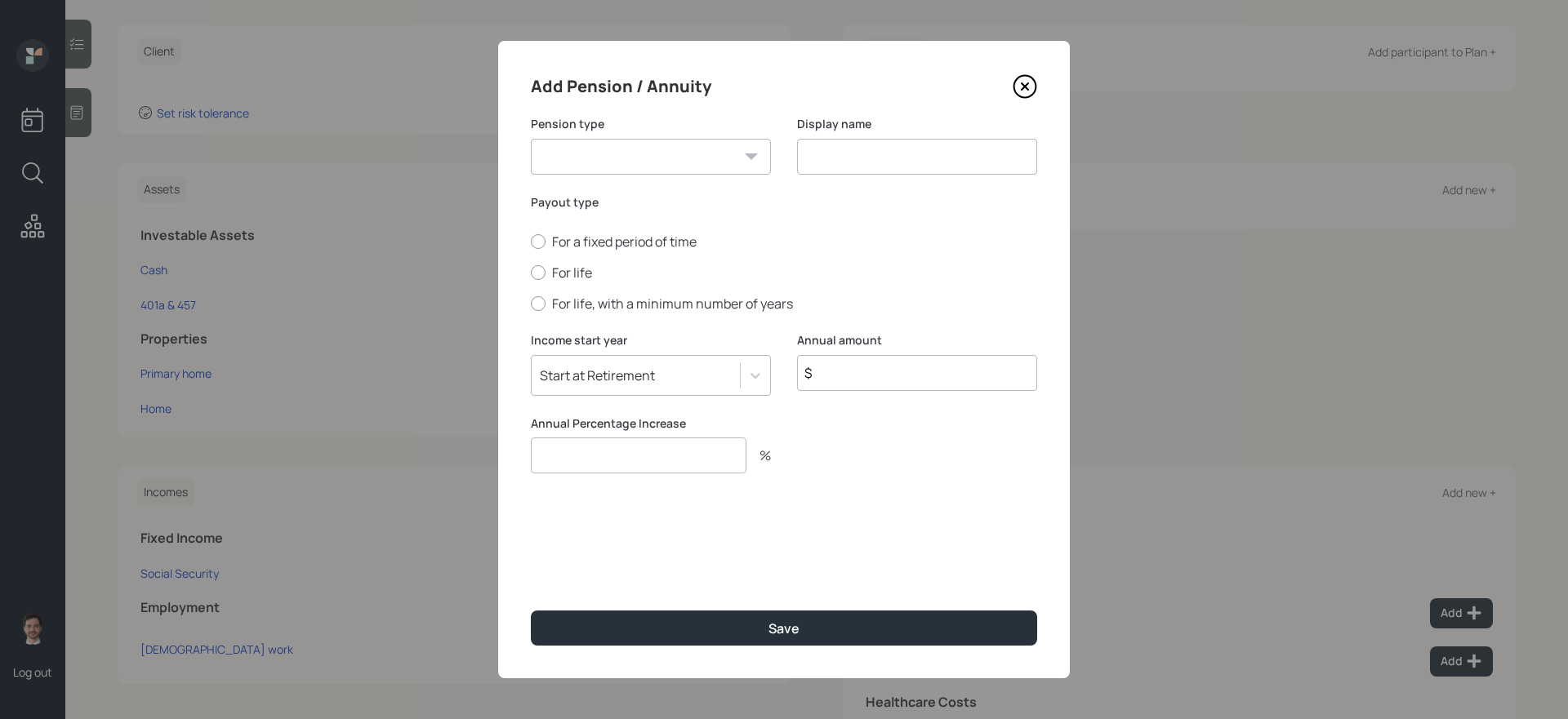
click at [637, 170] on select "Pension Annuity" at bounding box center [651, 157] width 240 height 36
select select "pension"
click at [531, 139] on select "Pension Annuity" at bounding box center [651, 157] width 240 height 36
click at [828, 140] on input at bounding box center [917, 157] width 240 height 36
type input "Pension"
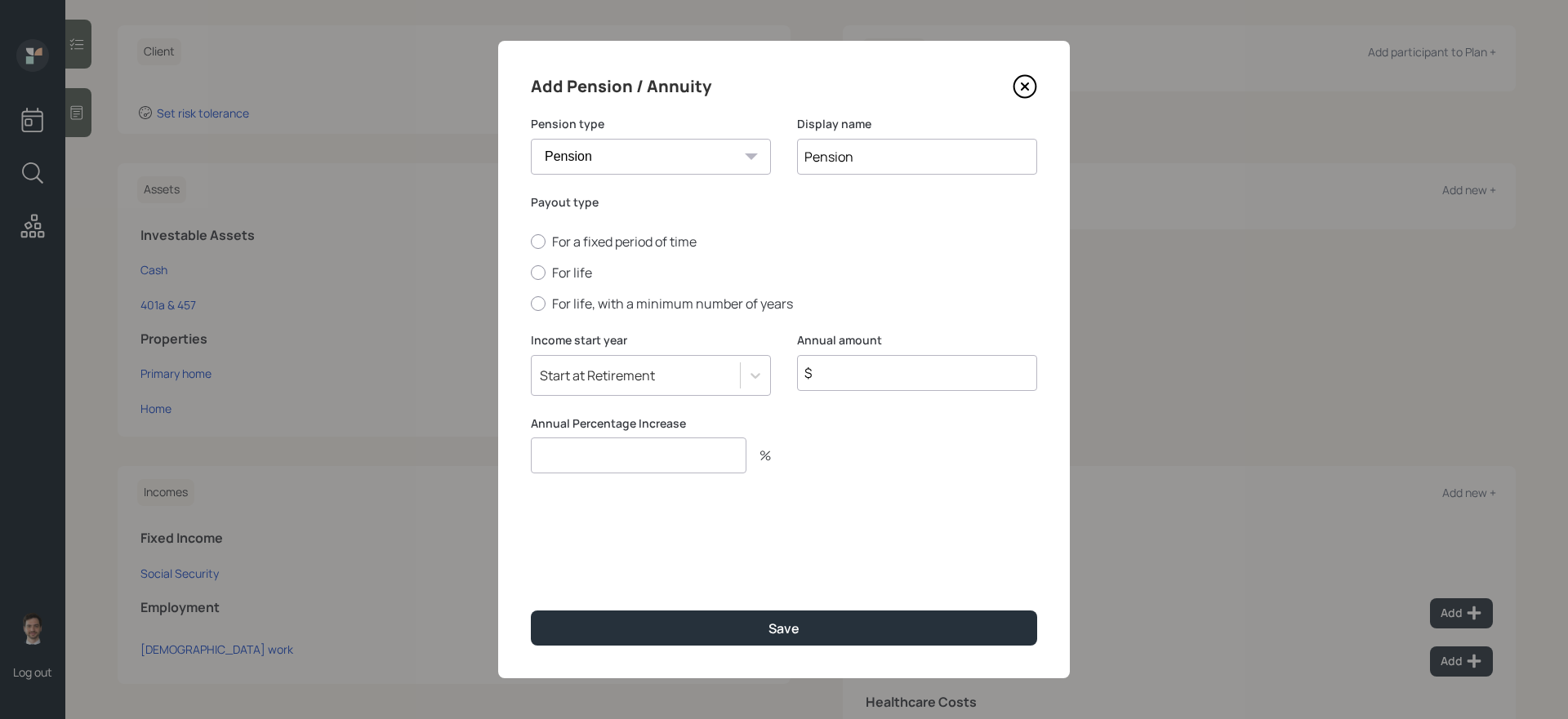
click at [871, 372] on input "$" at bounding box center [917, 373] width 240 height 36
type input "$ 110,000"
type input "0"
click at [581, 267] on label "For life" at bounding box center [784, 273] width 507 height 18
click at [531, 273] on input "For life" at bounding box center [531, 273] width 1 height 1
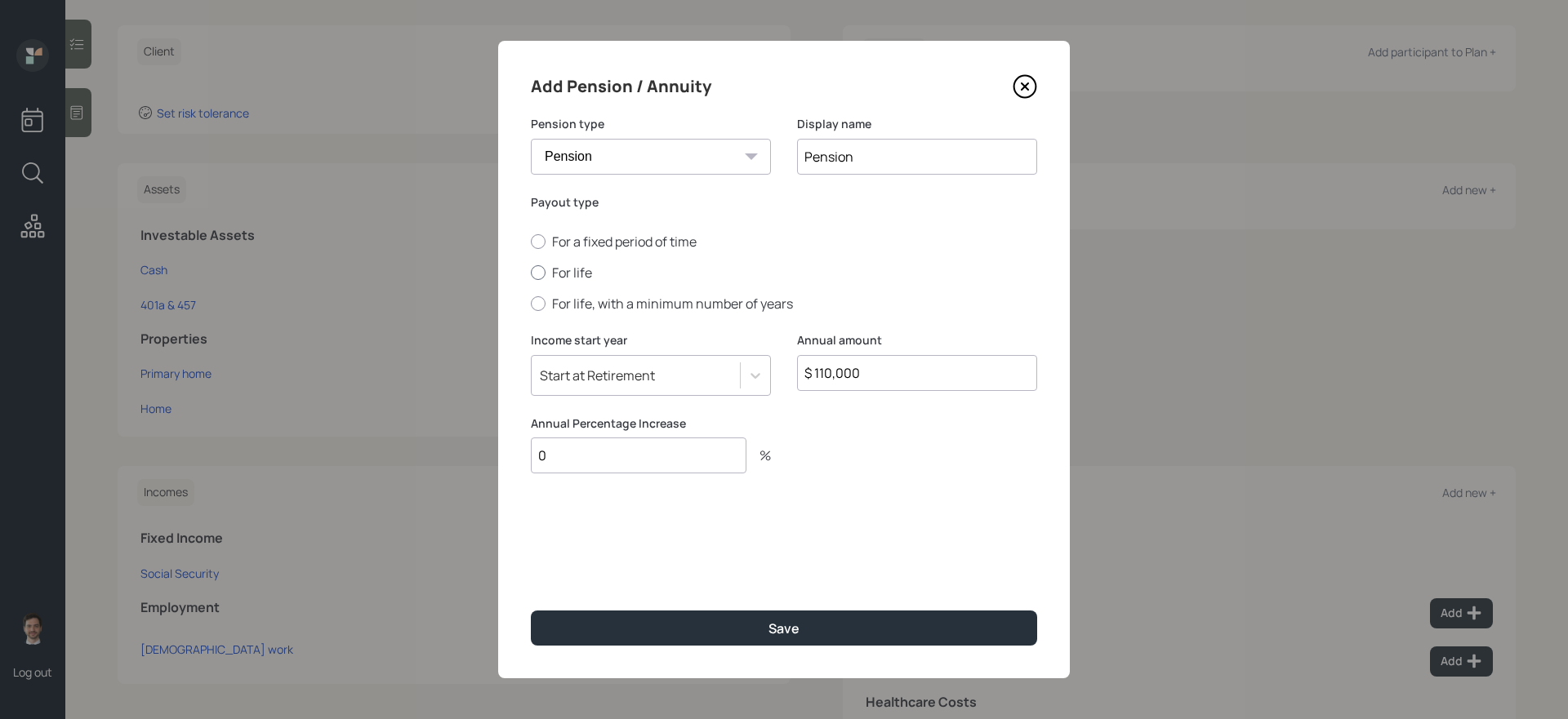
radio input "true"
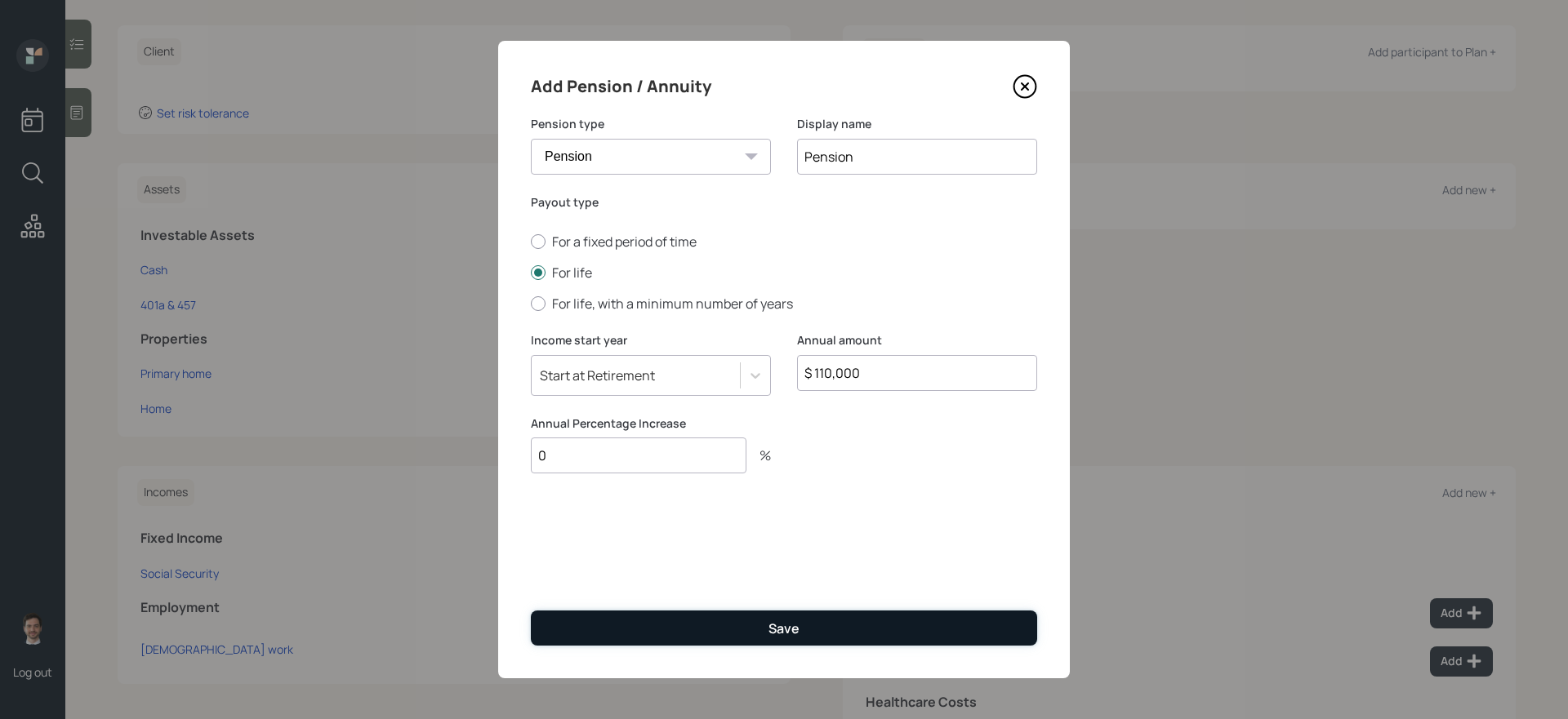
click at [817, 607] on button "Save" at bounding box center [784, 628] width 507 height 35
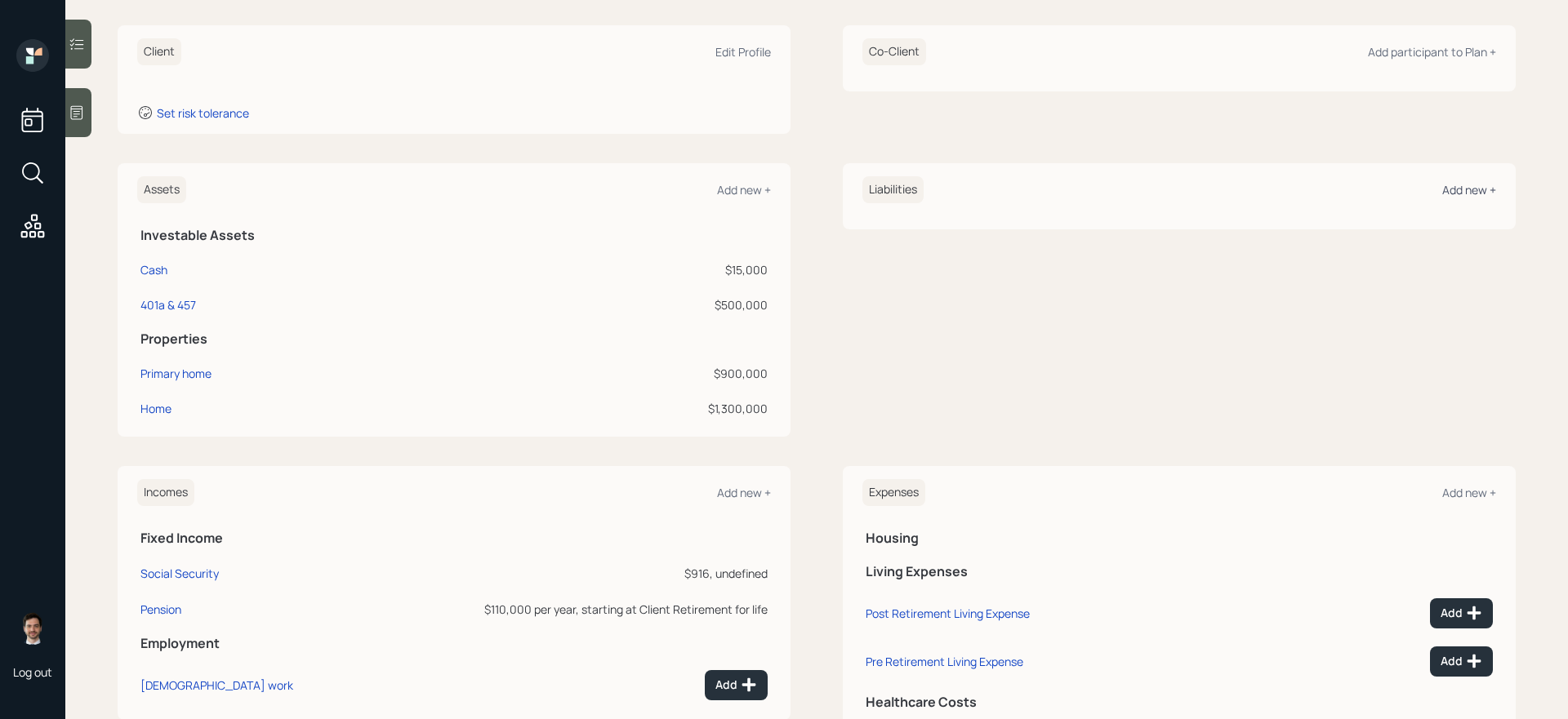
click at [1200, 187] on div "Add new +" at bounding box center [1470, 190] width 54 height 16
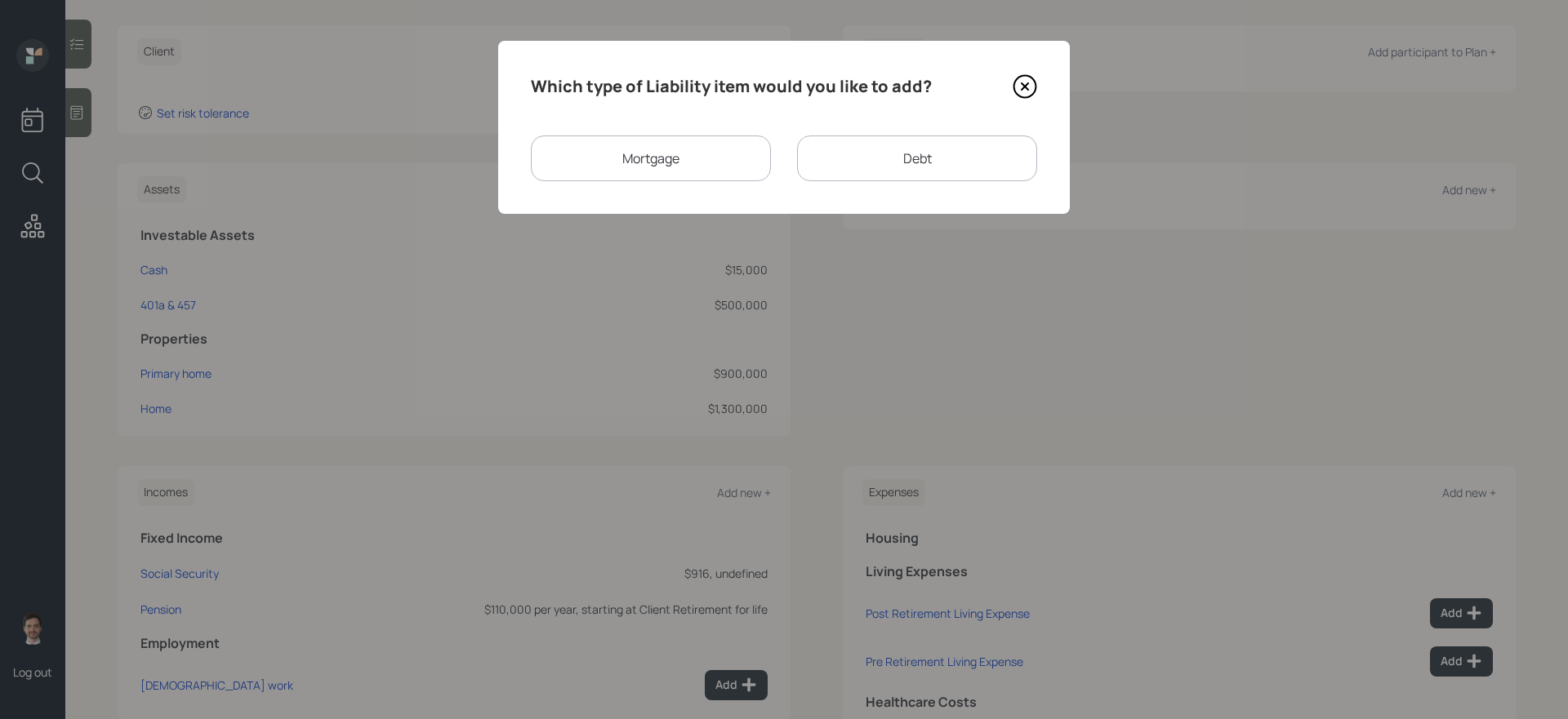
click at [724, 151] on div "Mortgage" at bounding box center [651, 158] width 240 height 46
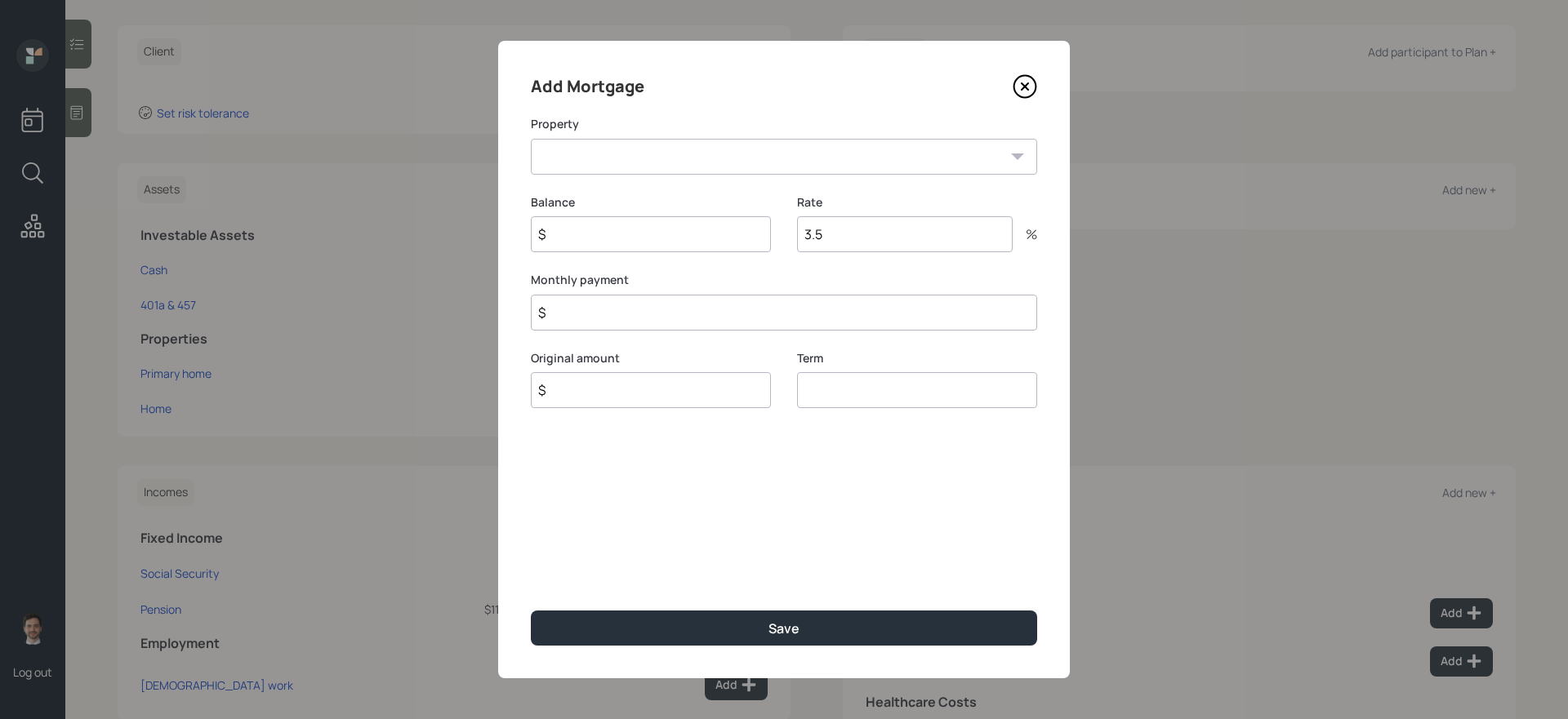
click at [668, 160] on select "NV Primary home Home" at bounding box center [784, 157] width 507 height 36
select select "e00aa05d-2716-4590-a24f-5e21465df034"
click at [531, 139] on select "NV Primary home Home" at bounding box center [784, 157] width 507 height 36
click at [605, 239] on input "$" at bounding box center [651, 234] width 240 height 36
type input "$ 39,000"
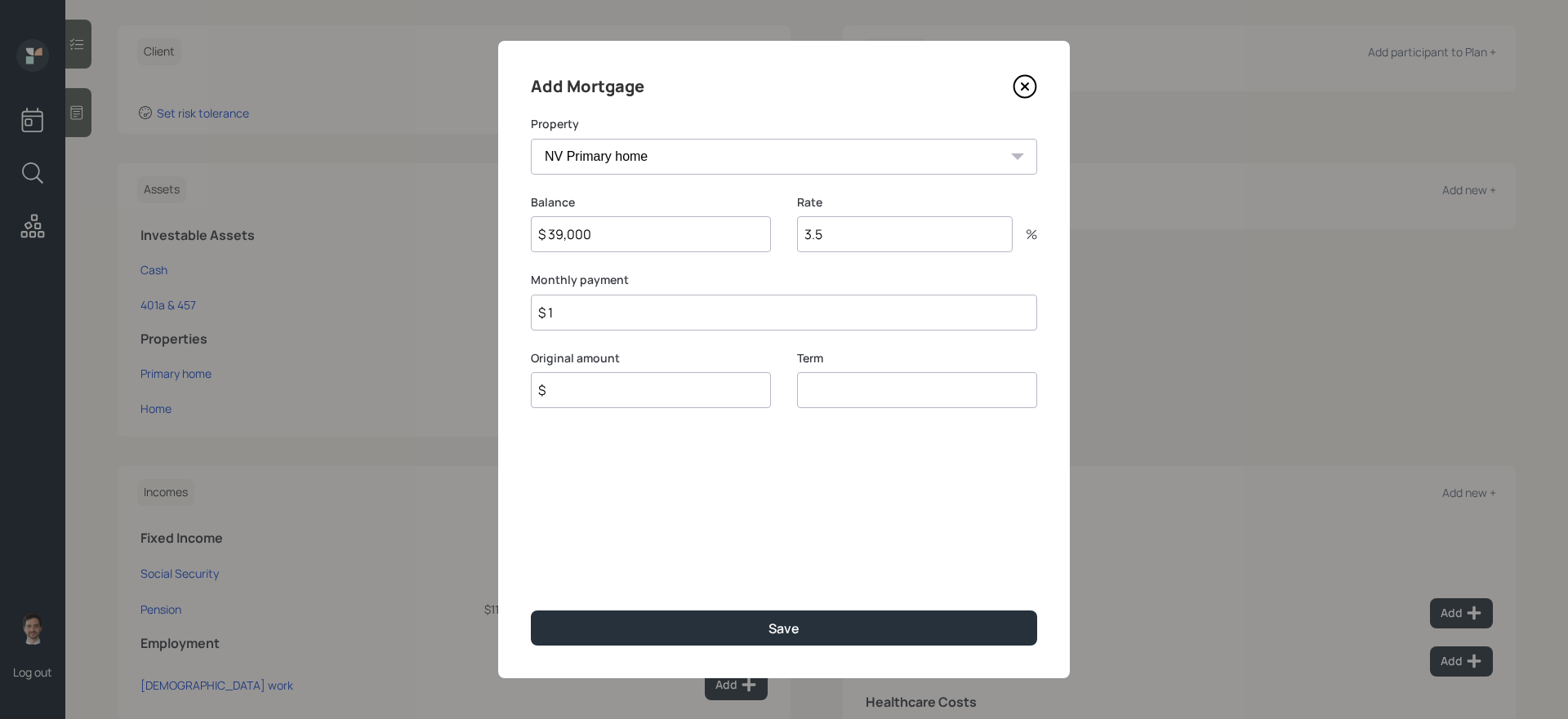
type input "$ 1"
type input "$ 39,000"
type input "0"
click at [531, 607] on button "Save" at bounding box center [784, 628] width 507 height 35
type input "30"
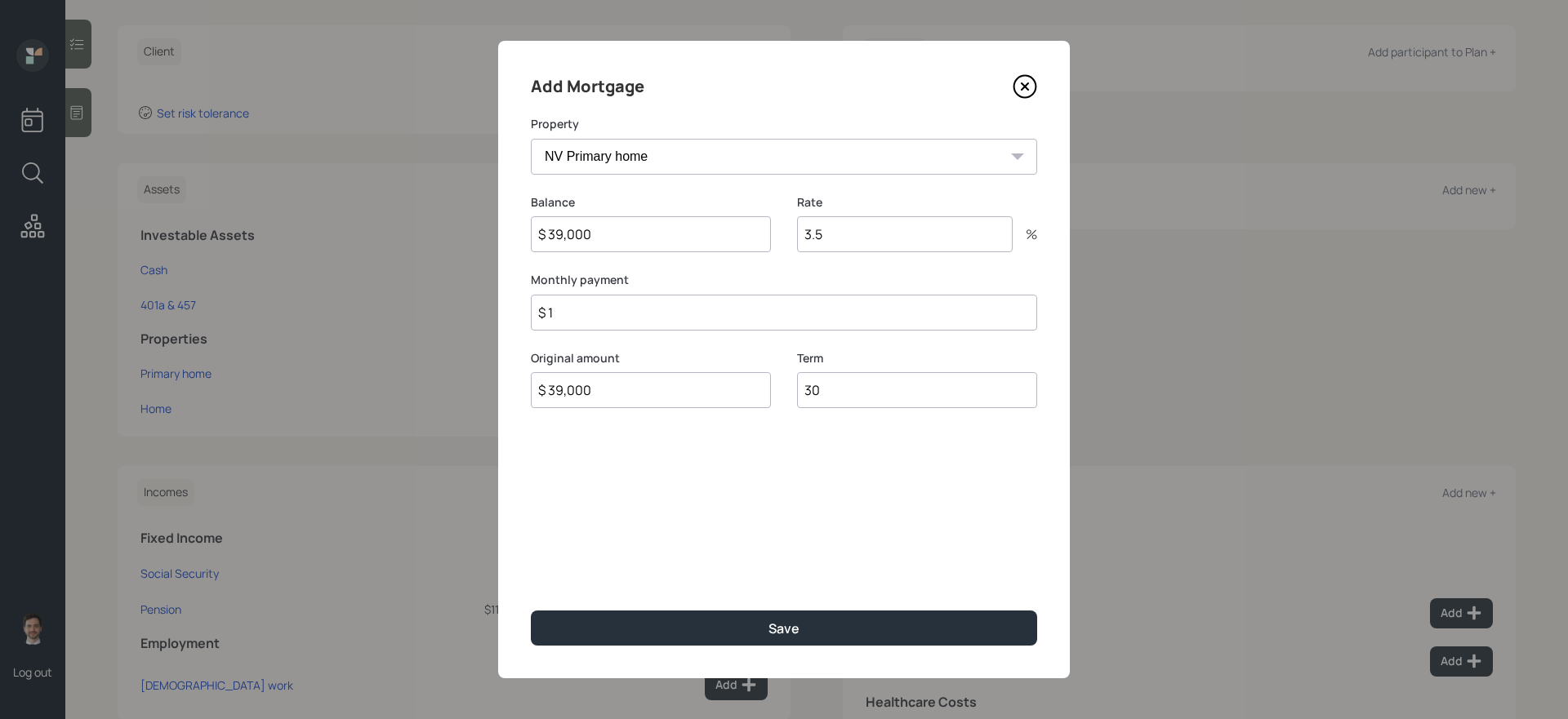
click at [531, 607] on button "Save" at bounding box center [784, 628] width 507 height 35
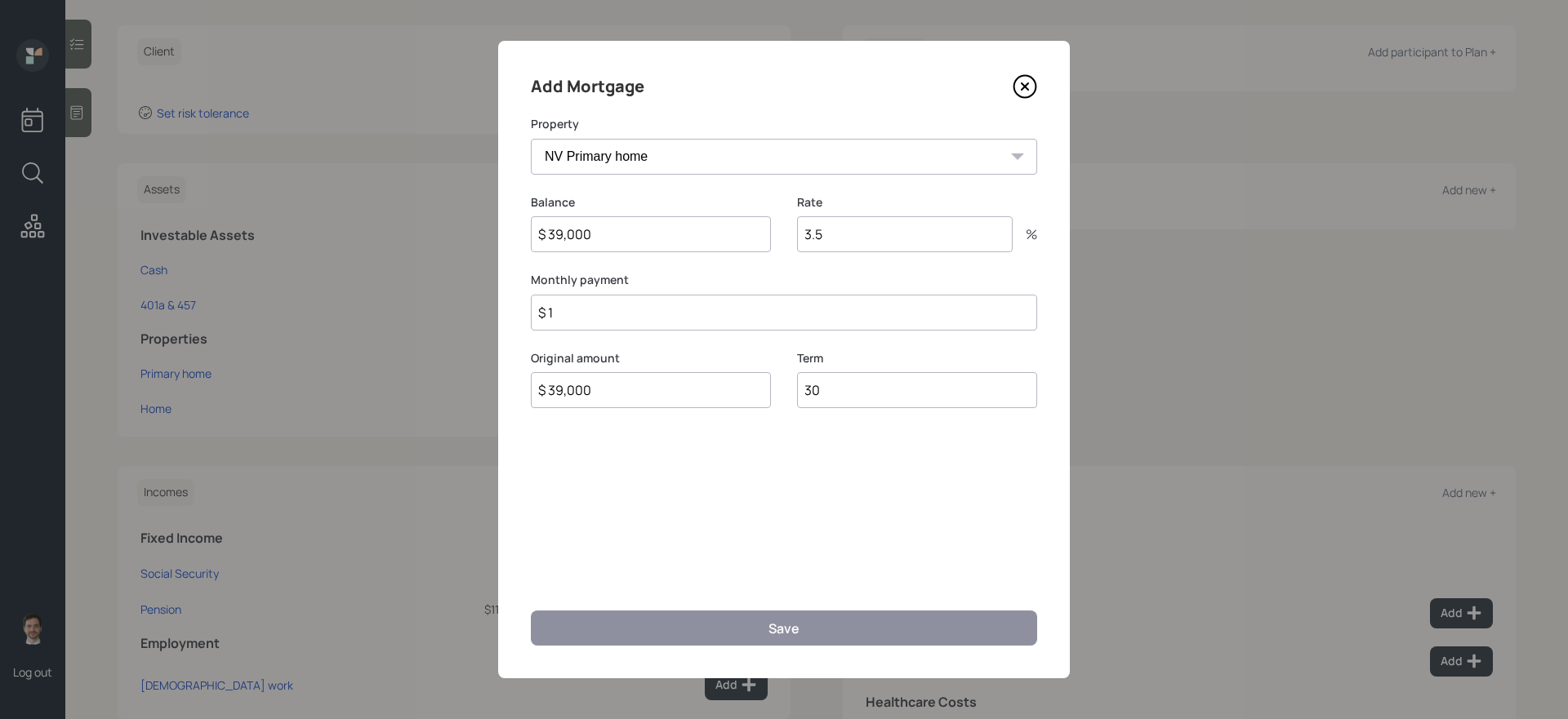
select select "c09bb252-f002-4b54-a7fc-a6c366d1eec2"
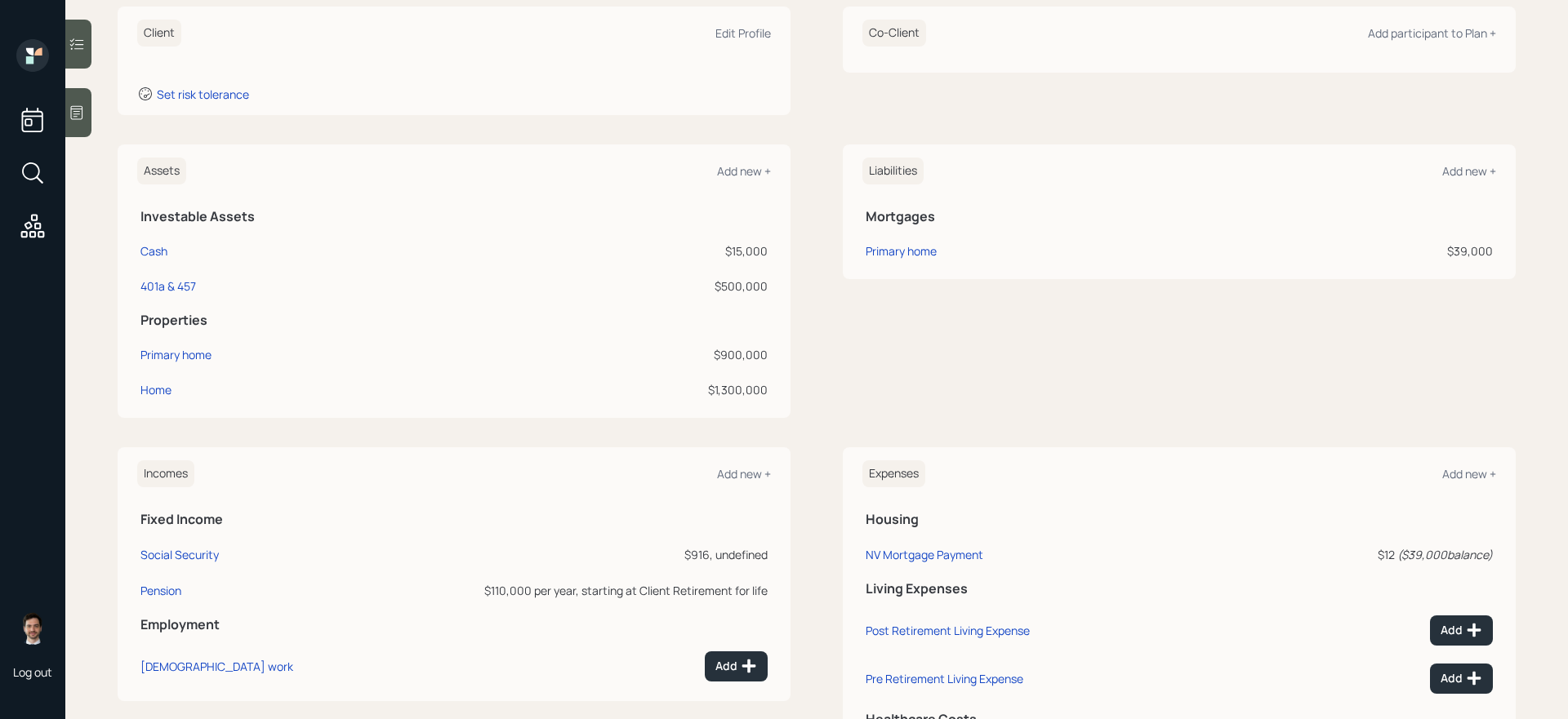
scroll to position [239, 0]
click at [171, 396] on div "Home" at bounding box center [155, 390] width 31 height 17
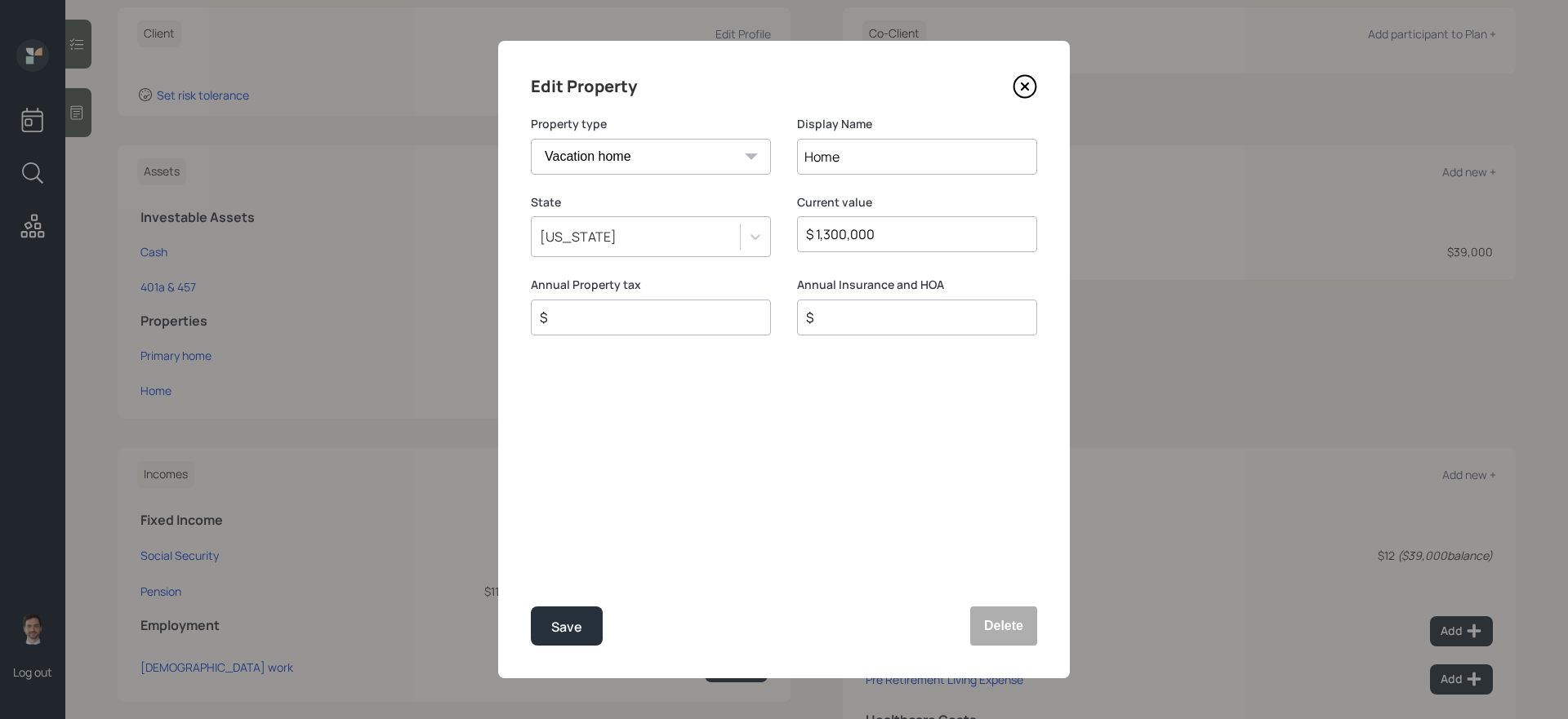
click at [894, 163] on input "Home" at bounding box center [917, 157] width 240 height 36
type input "Home where [PERSON_NAME]'s live"
click at [531, 607] on button "Save" at bounding box center [566, 626] width 72 height 39
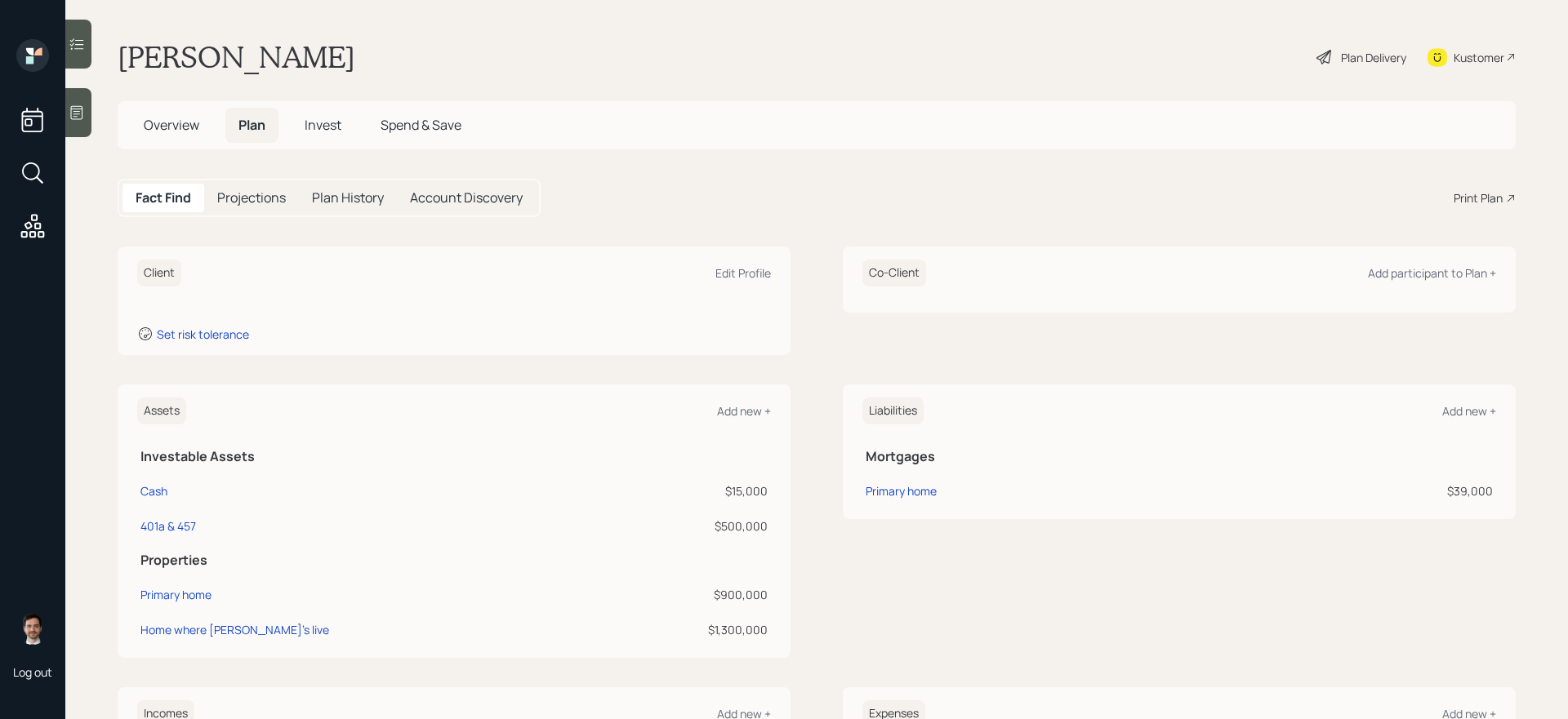
click at [35, 167] on icon at bounding box center [33, 173] width 30 height 30
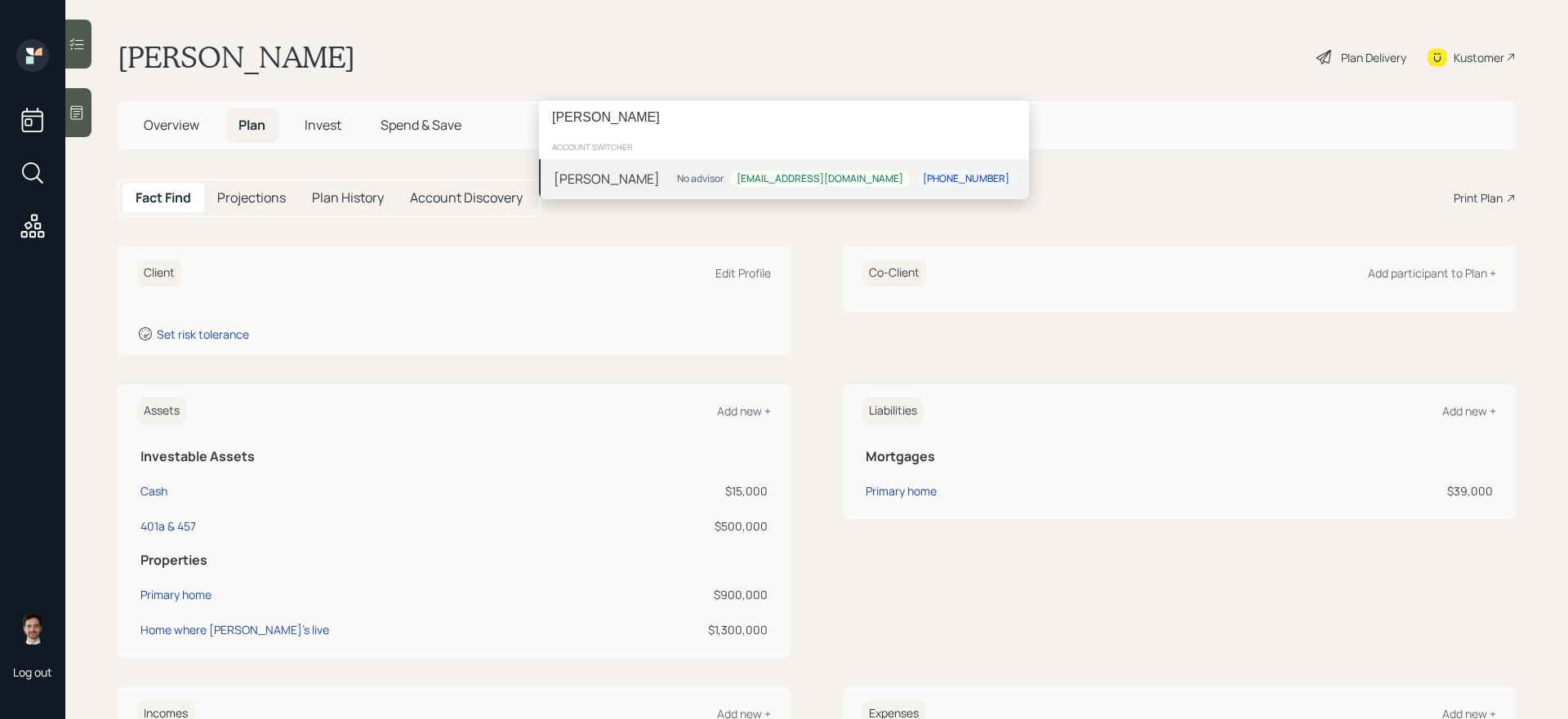
type input "[PERSON_NAME]"
